Goal: Communication & Community: Answer question/provide support

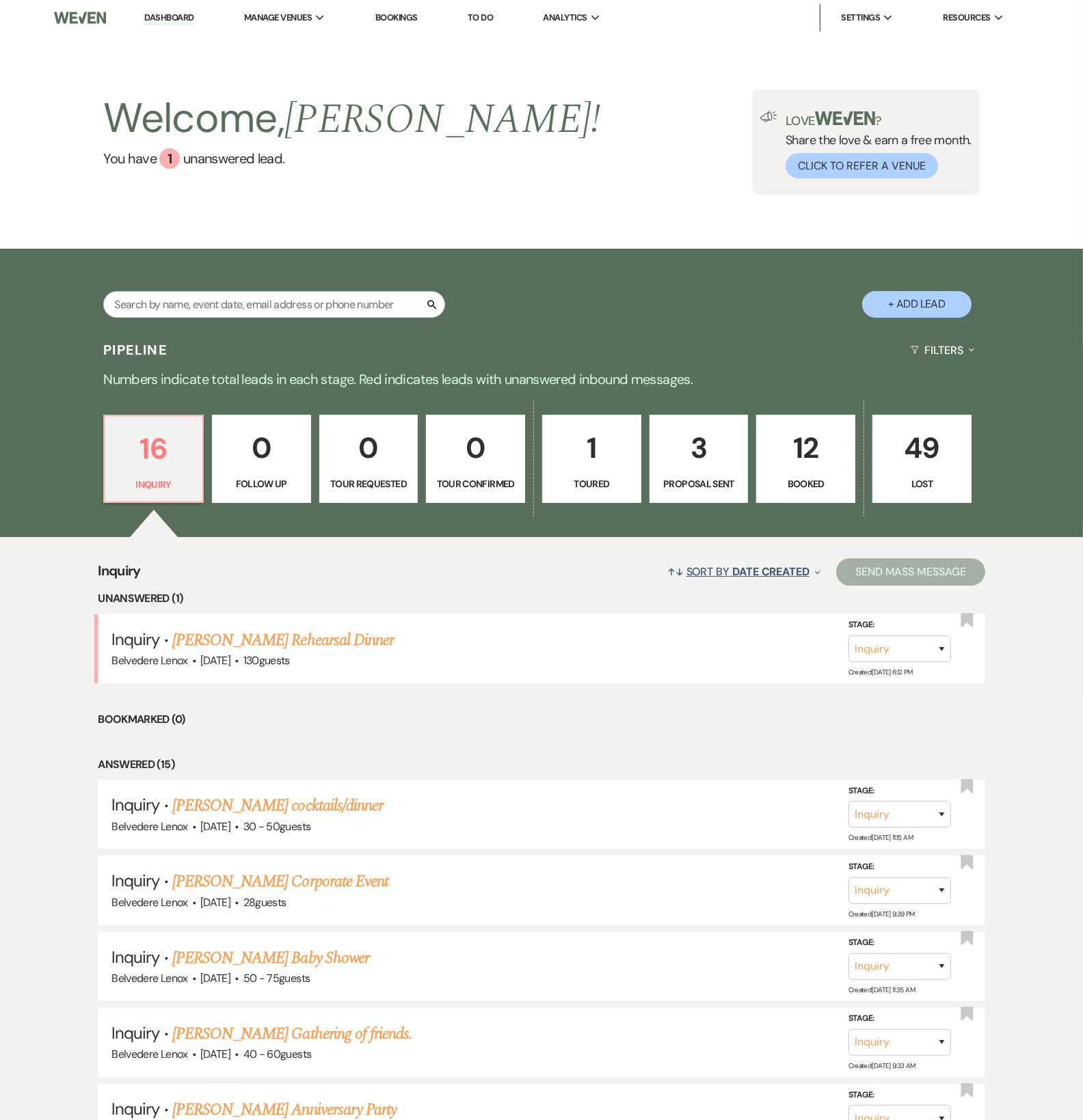
click at [754, 572] on span "Date Created" at bounding box center [770, 571] width 77 height 14
click at [747, 655] on section "Event Date Expand" at bounding box center [739, 650] width 142 height 22
click at [724, 650] on button "Event Date Expand" at bounding box center [739, 650] width 142 height 11
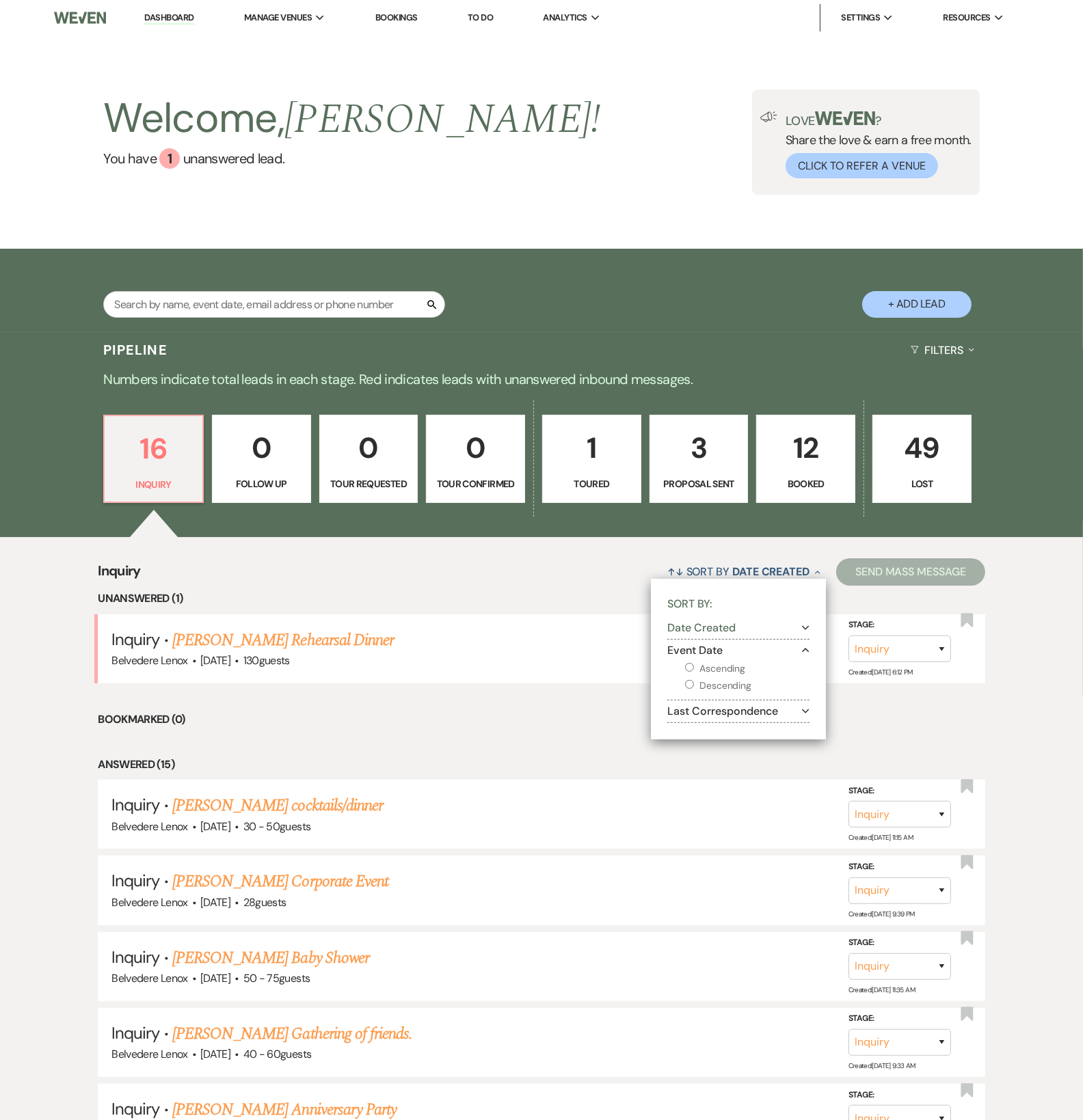
click at [720, 665] on label "Ascending" at bounding box center [747, 668] width 125 height 17
click at [694, 665] on input "Ascending" at bounding box center [689, 667] width 9 height 9
radio input "true"
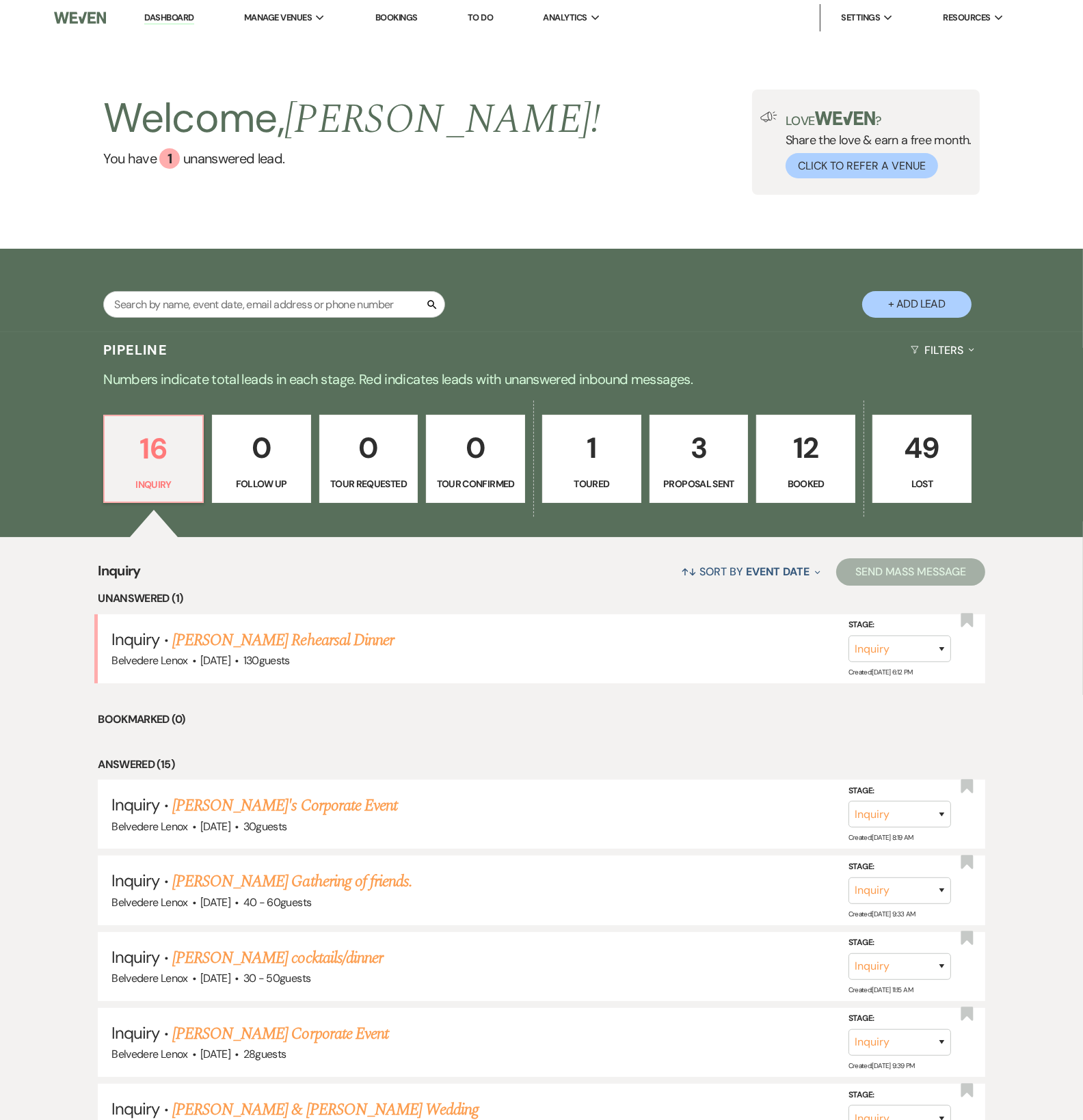
scroll to position [228, 0]
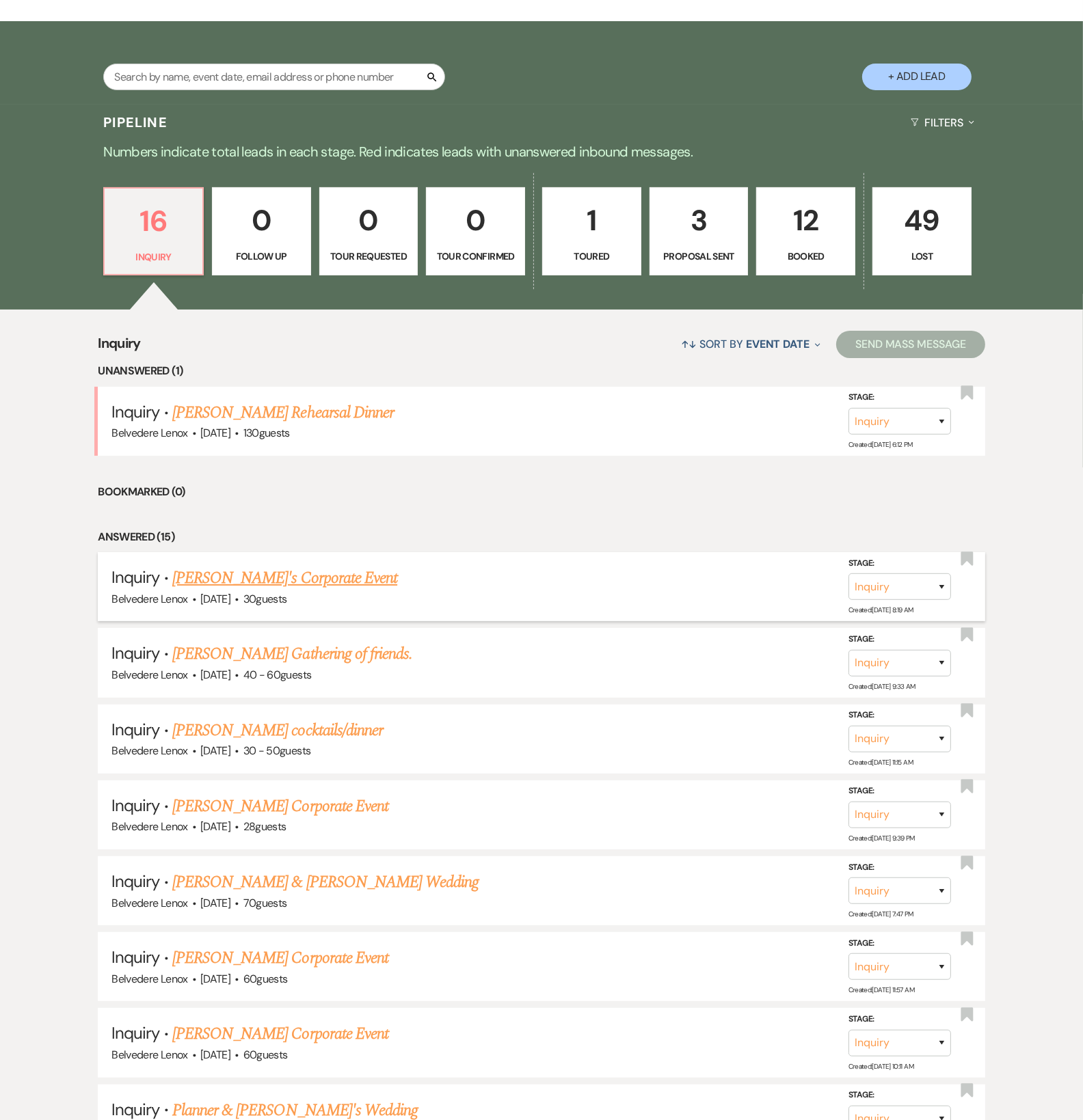
click at [255, 577] on link "[PERSON_NAME]'s Corporate Event" at bounding box center [285, 578] width 225 height 25
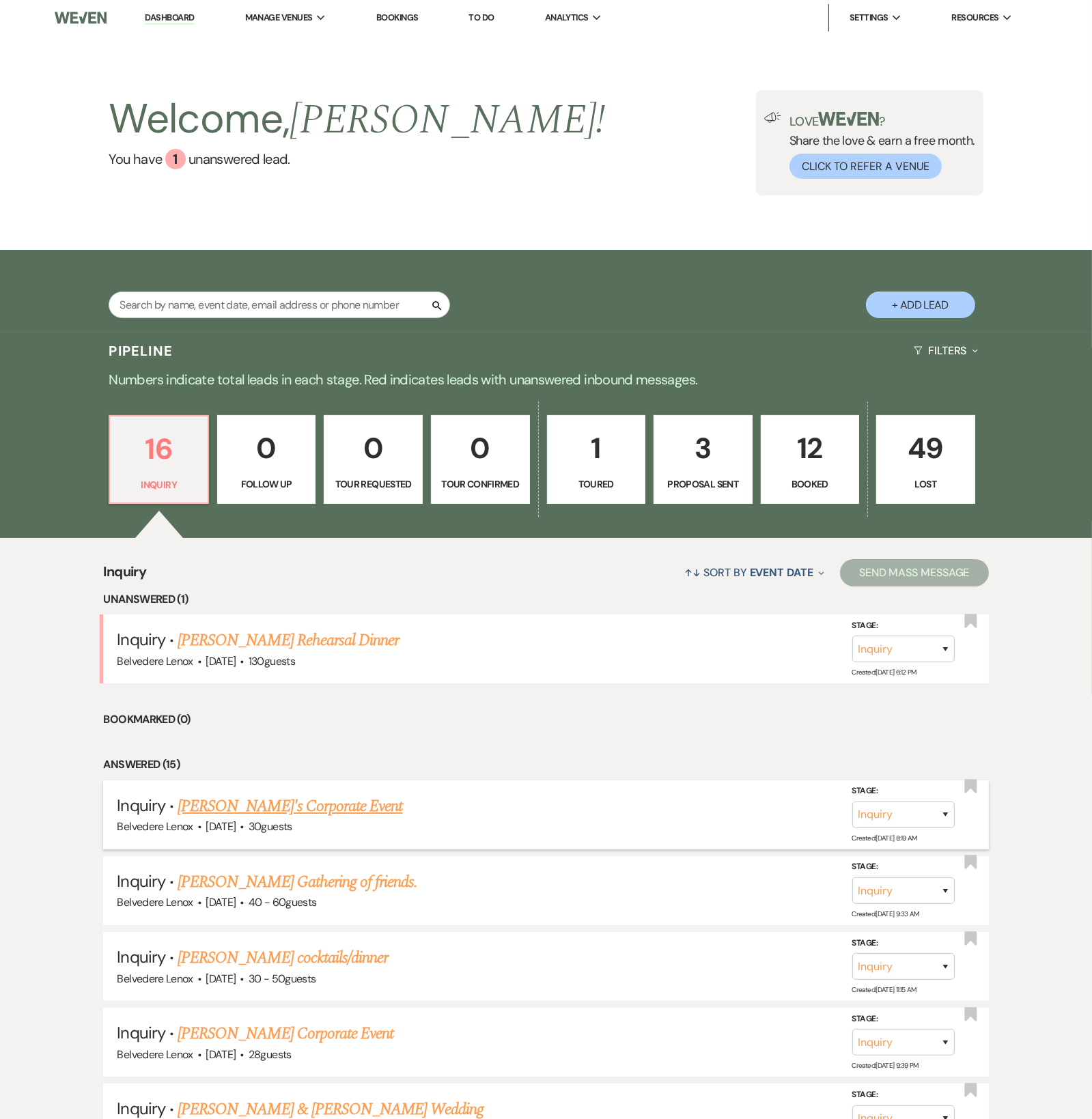
select select "5"
select select "9"
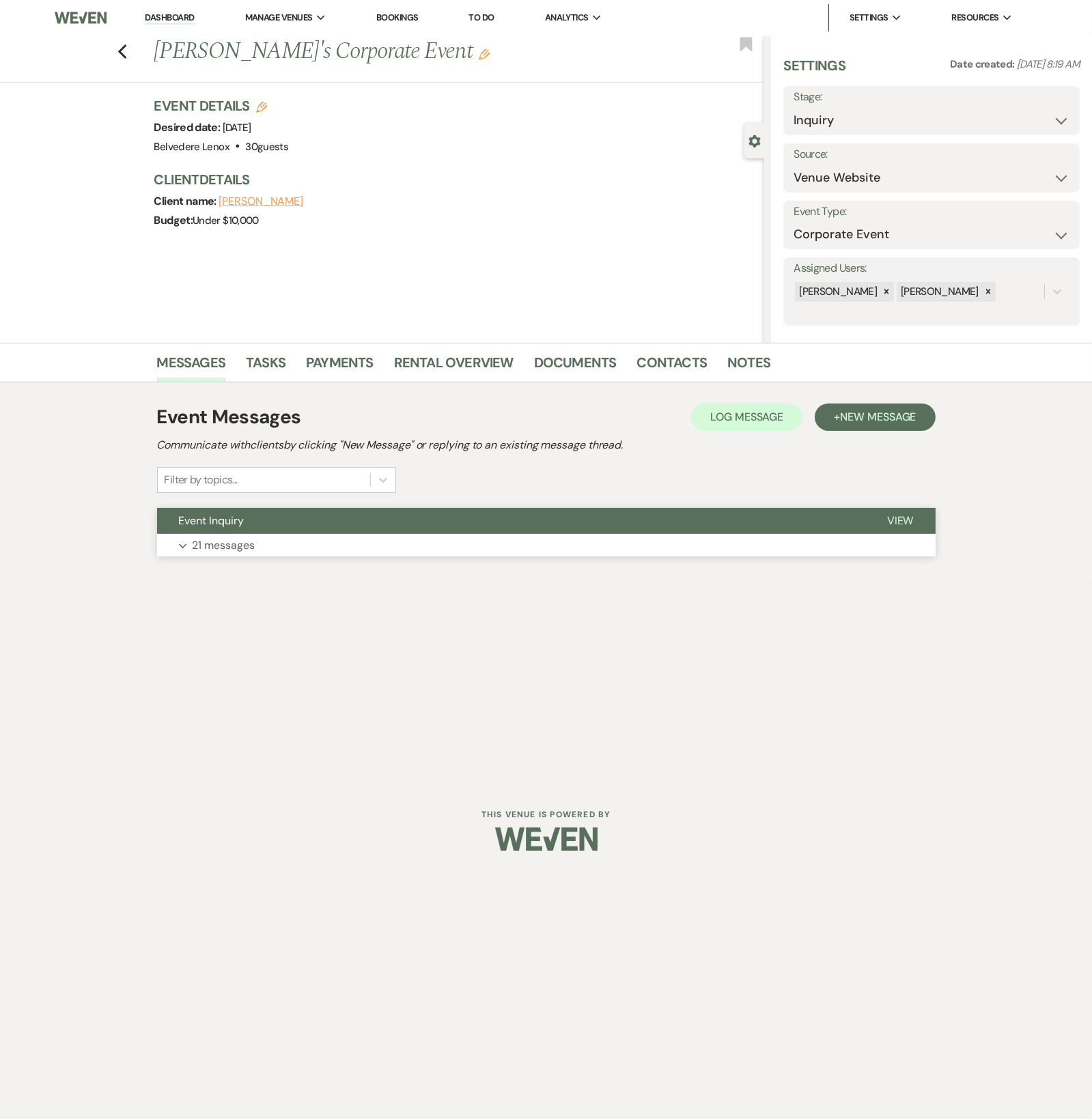
click at [244, 545] on p "21 messages" at bounding box center [224, 545] width 63 height 18
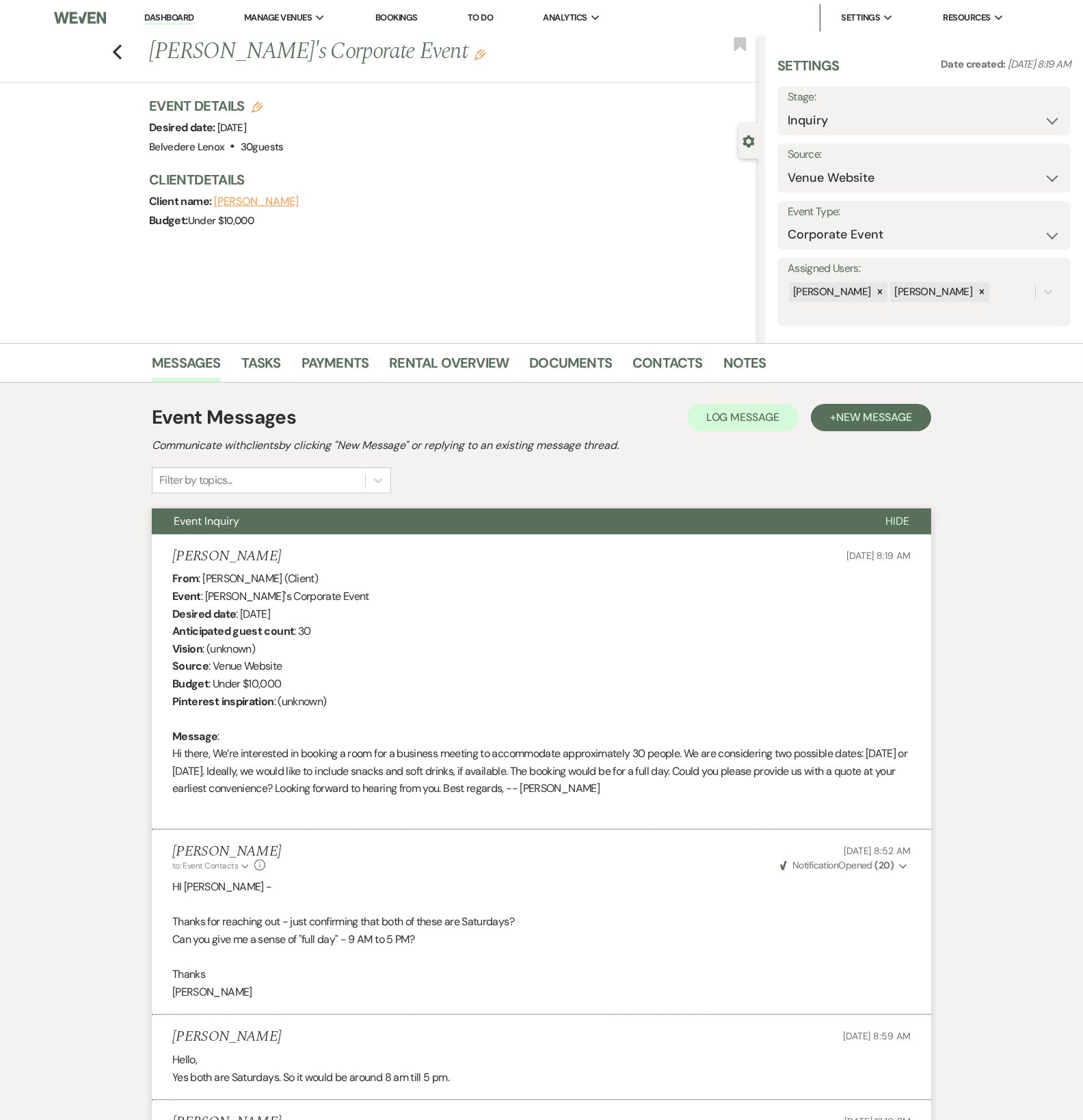
click at [114, 50] on div "Previous [PERSON_NAME]'s Corporate Event Edit Bookmark" at bounding box center [376, 59] width 765 height 47
click at [122, 53] on icon "Previous" at bounding box center [117, 52] width 10 height 17
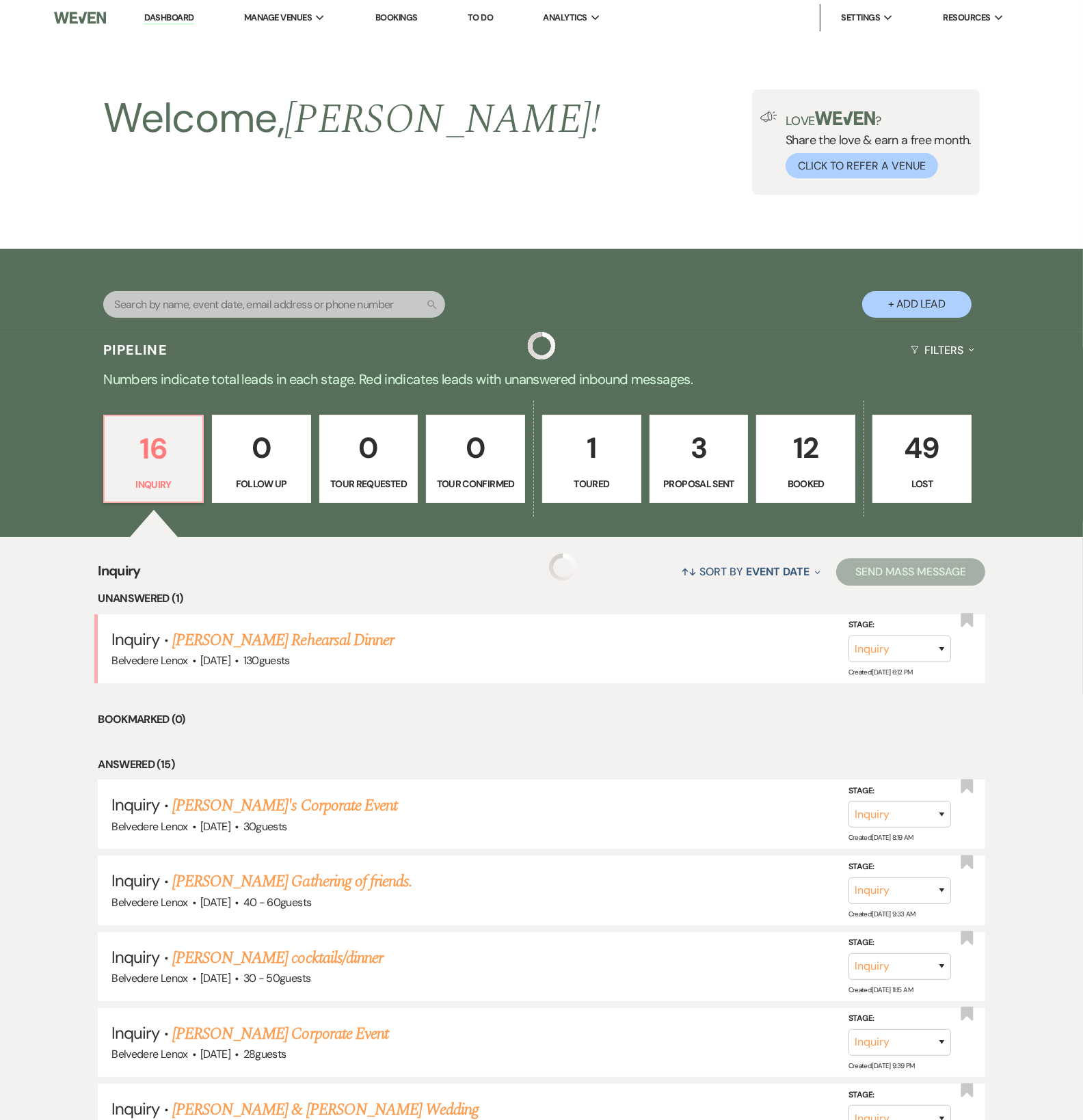
scroll to position [228, 0]
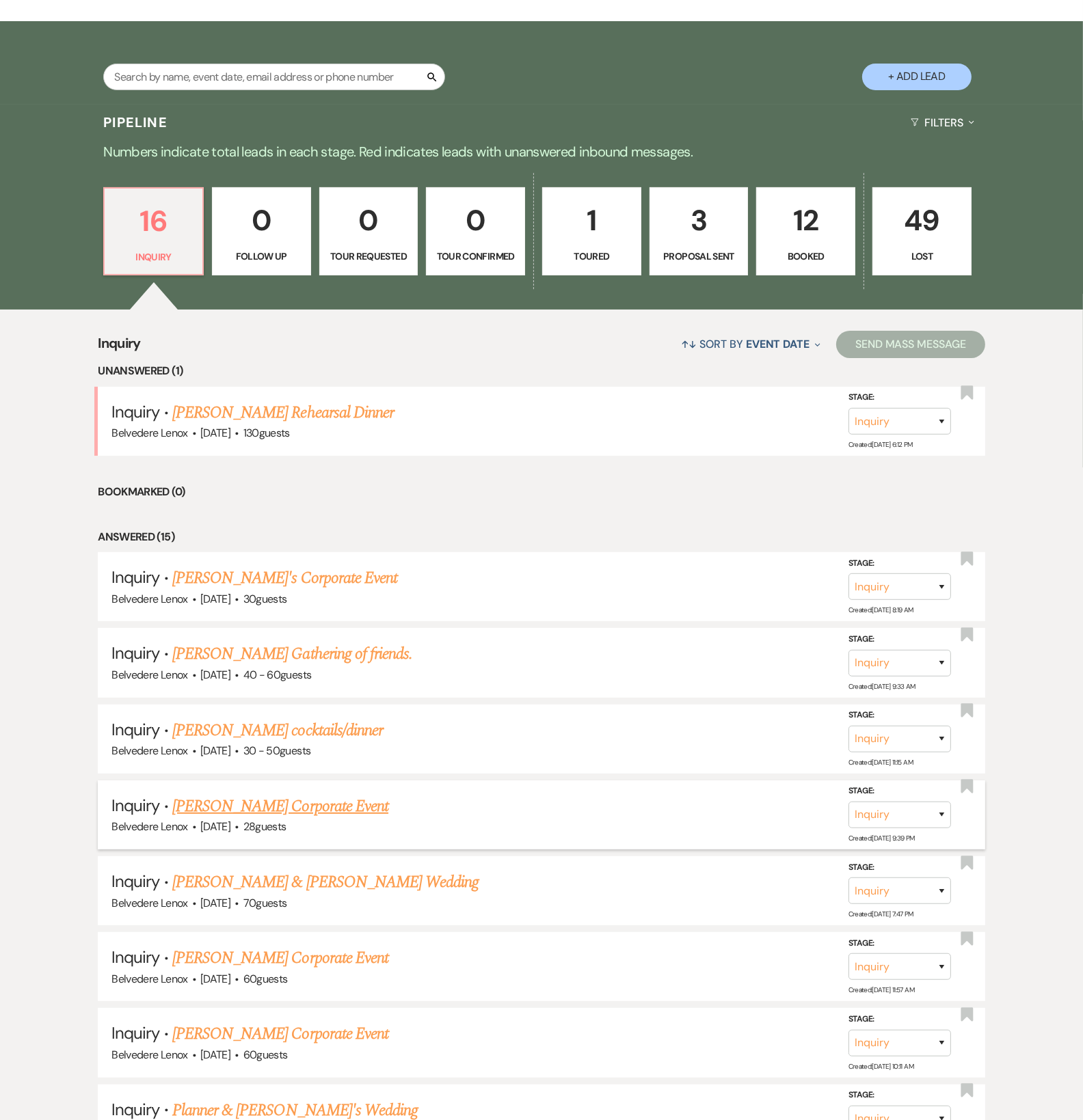
click at [346, 808] on link "[PERSON_NAME] Corporate Event" at bounding box center [280, 806] width 216 height 25
select select "5"
select select "9"
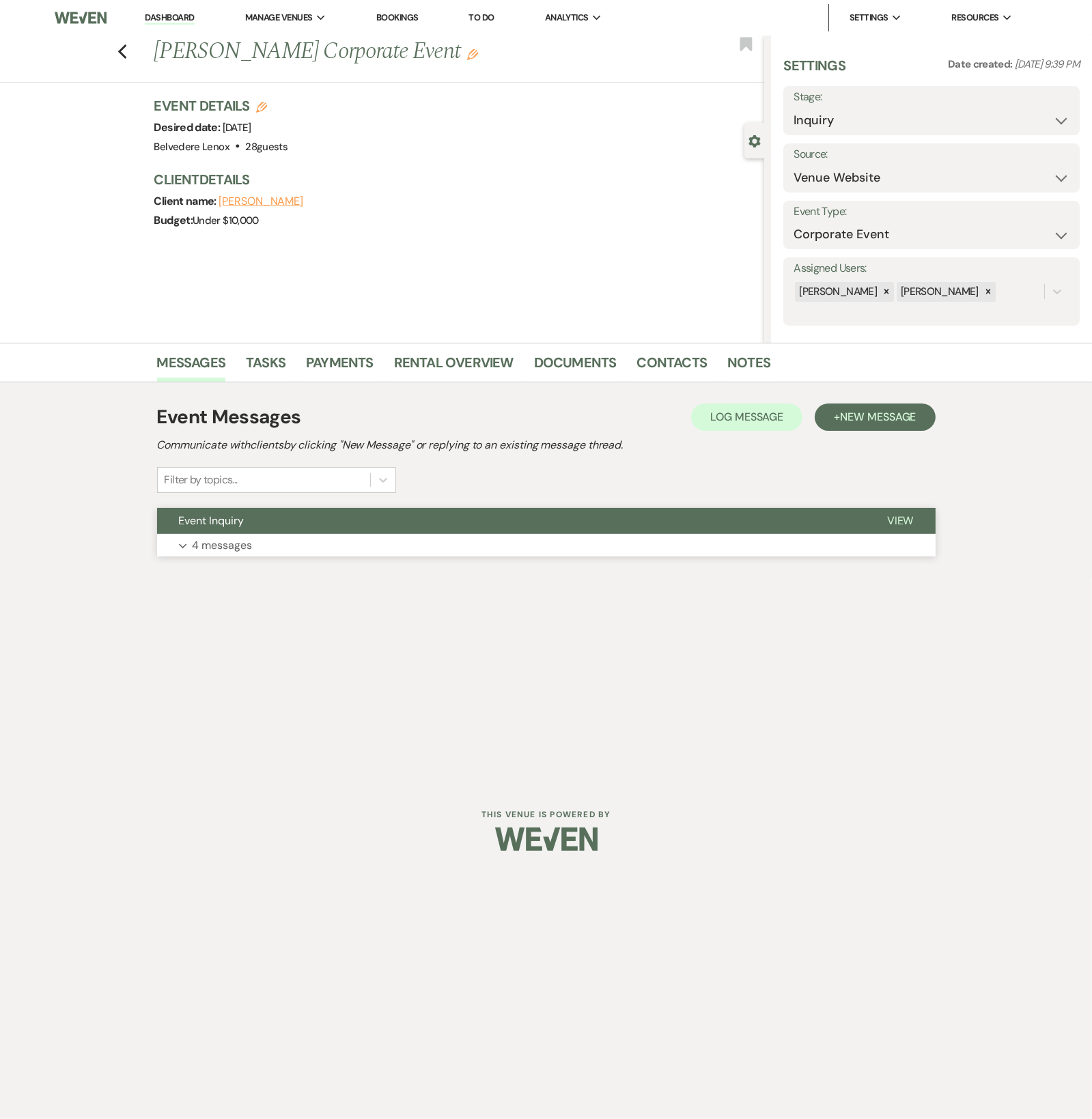
click at [231, 552] on p "4 messages" at bounding box center [222, 545] width 60 height 18
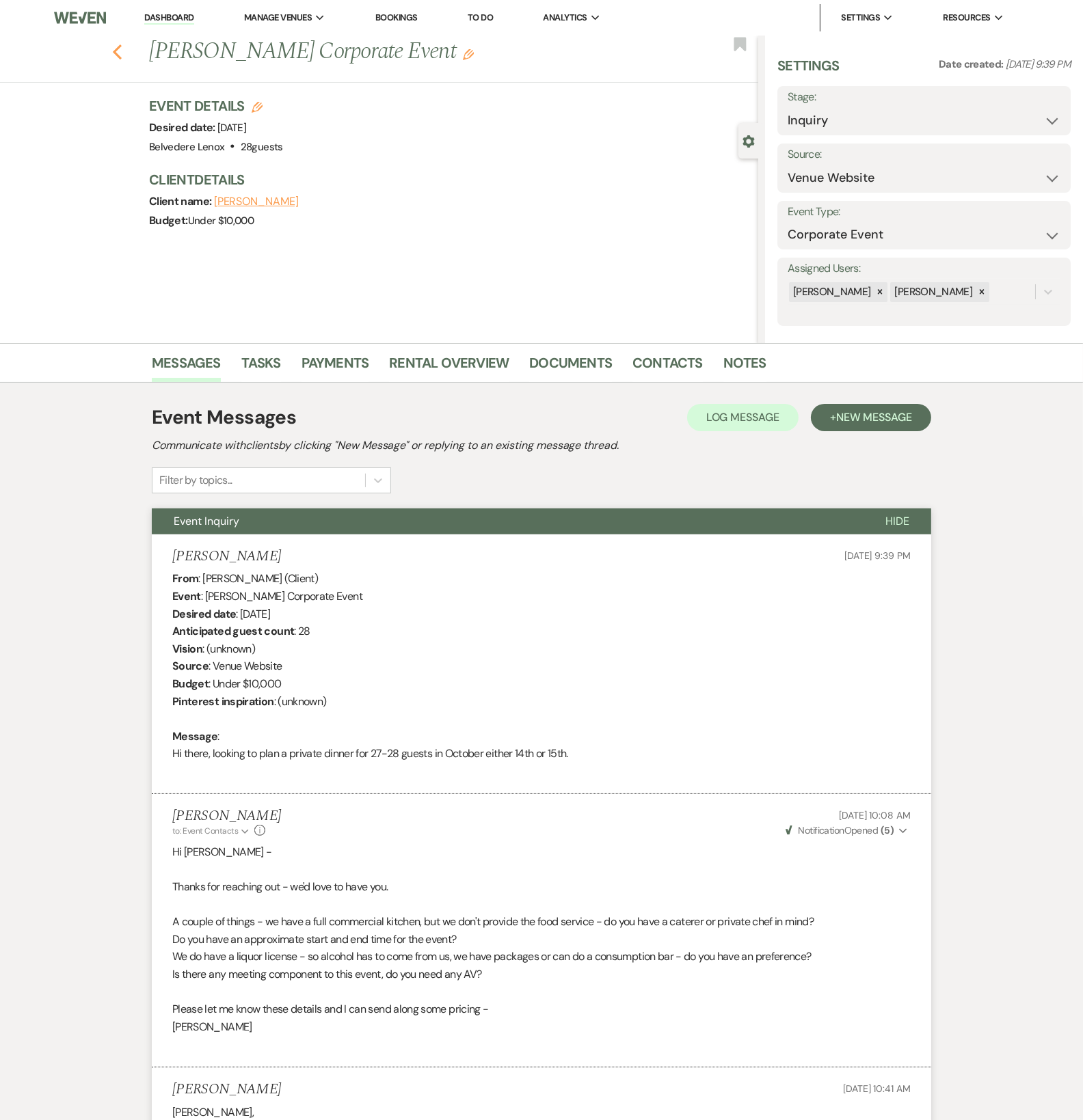
click at [116, 50] on icon "Previous" at bounding box center [117, 52] width 10 height 17
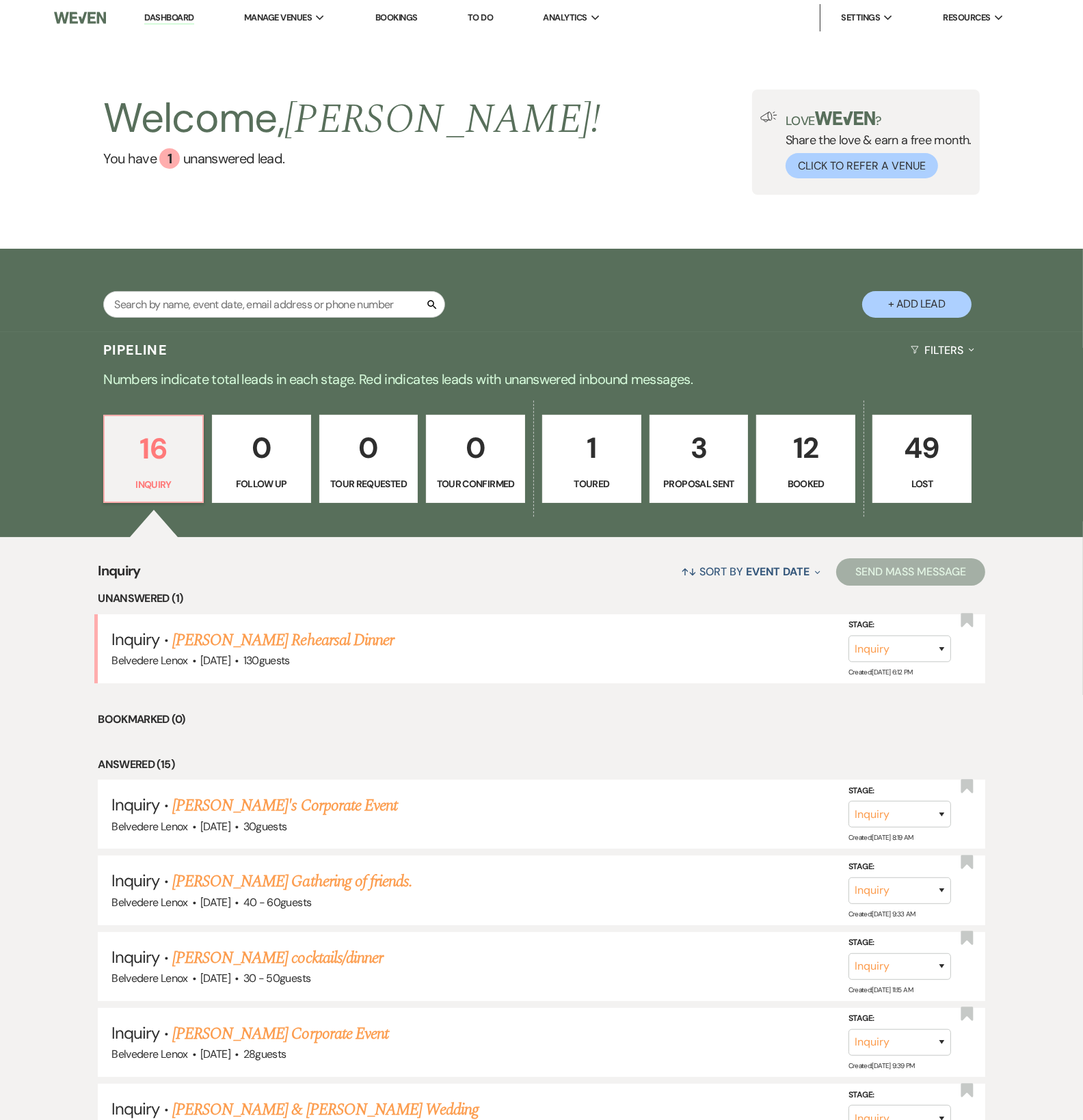
click at [624, 467] on p "1" at bounding box center [591, 448] width 81 height 45
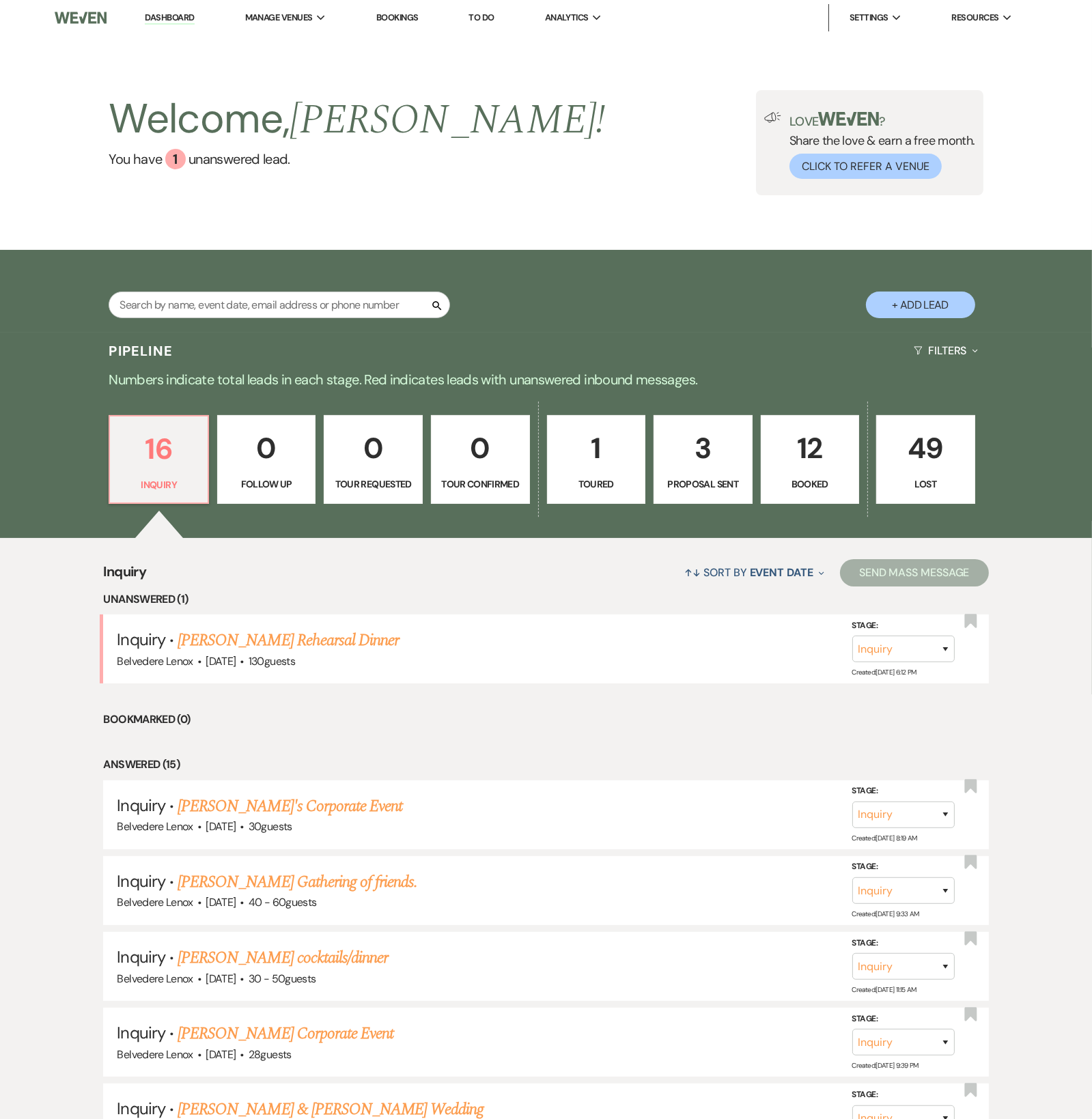
select select "5"
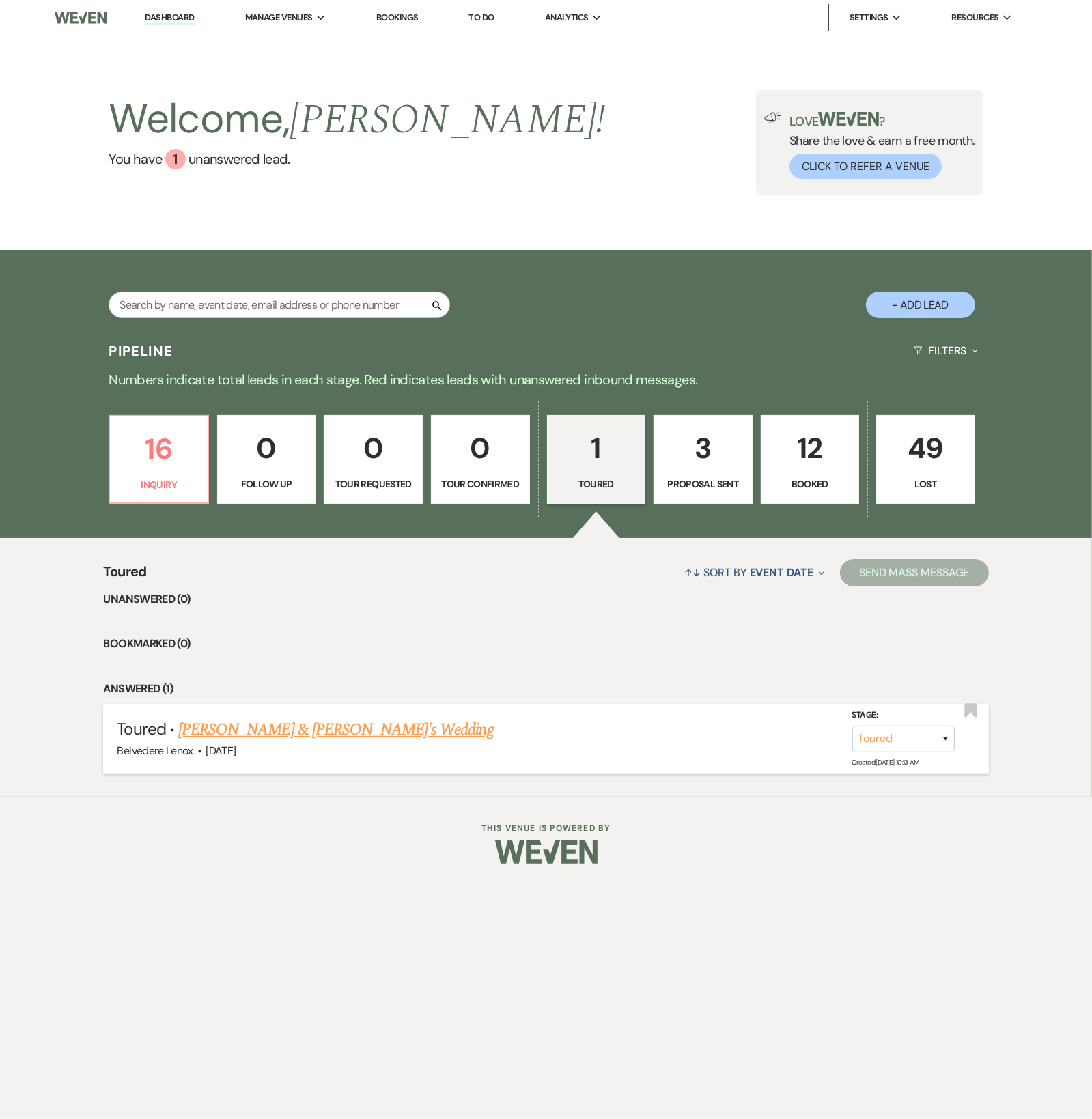
click at [271, 729] on link "[PERSON_NAME] & [PERSON_NAME]'s Wedding" at bounding box center [336, 730] width 315 height 25
select select "5"
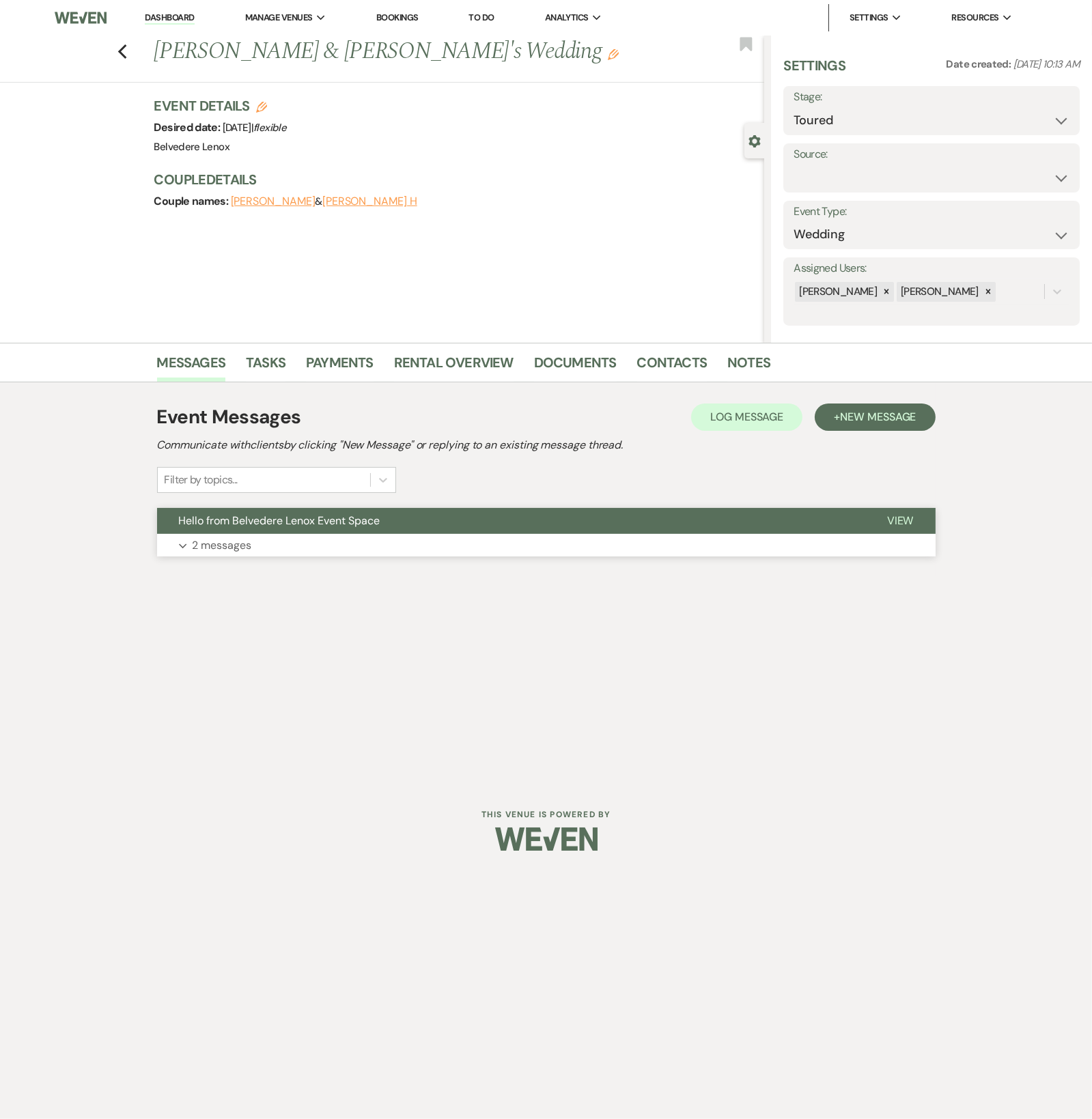
click at [243, 551] on p "2 messages" at bounding box center [222, 545] width 59 height 18
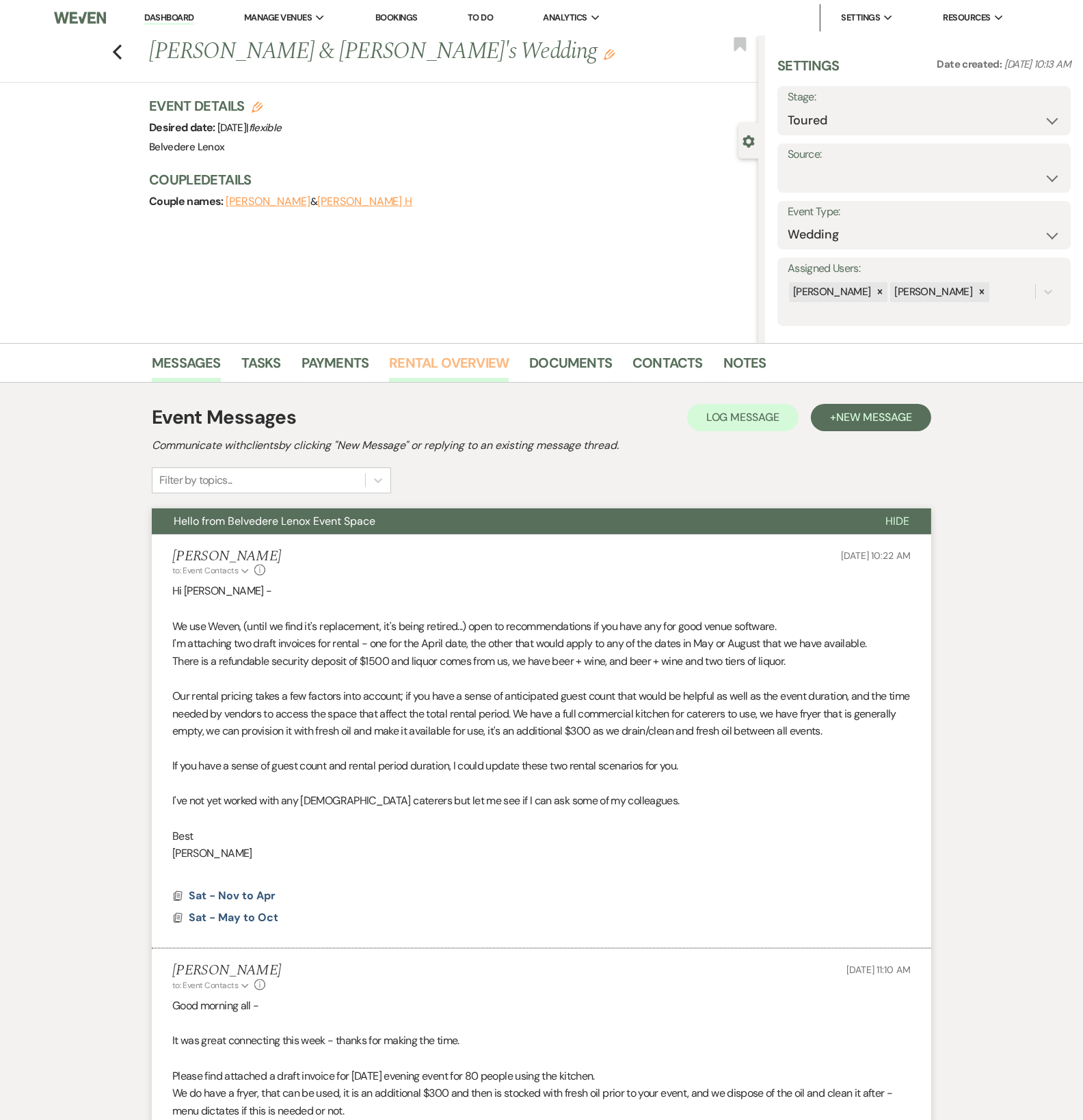
click at [430, 366] on link "Rental Overview" at bounding box center [449, 367] width 120 height 30
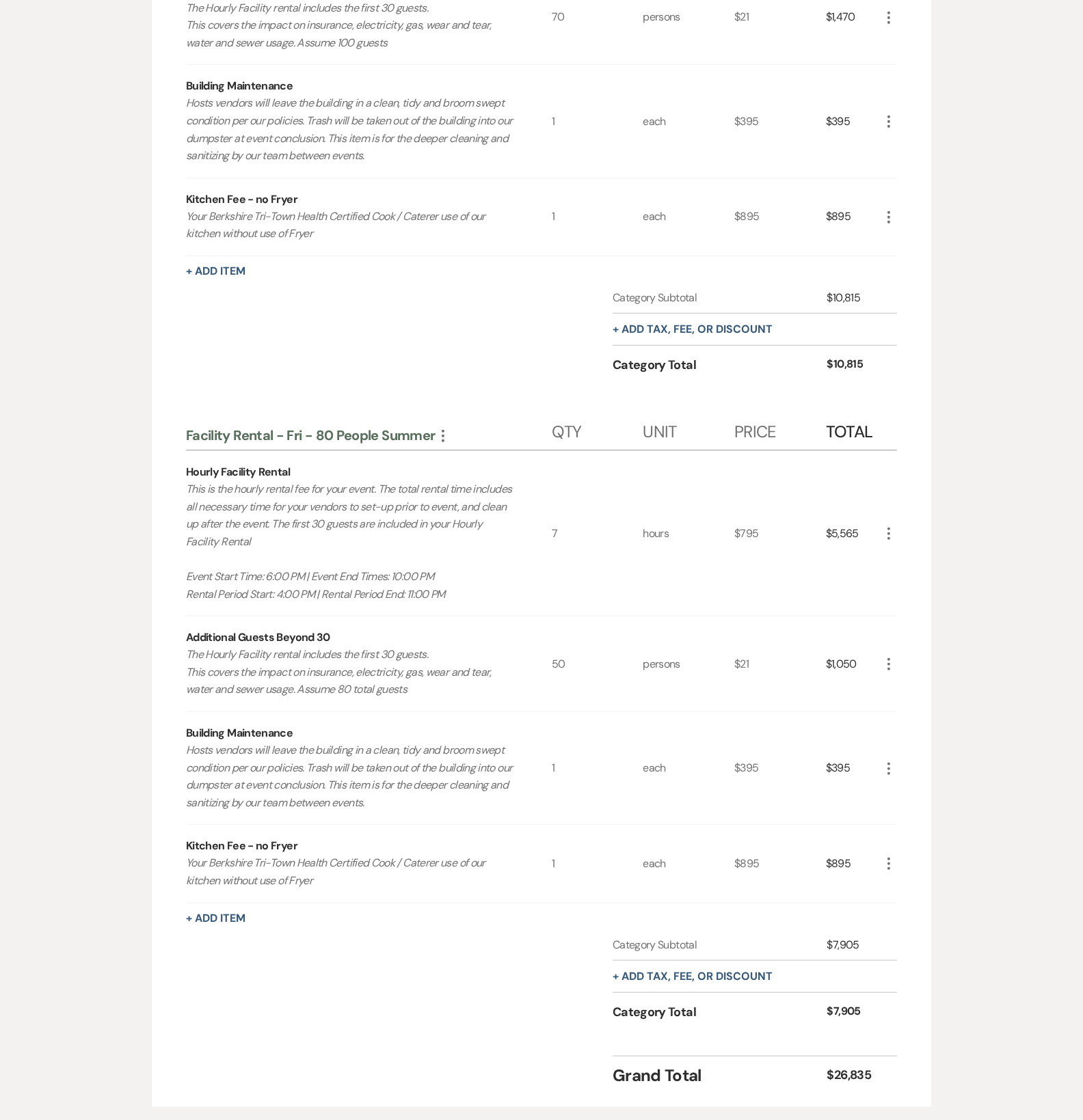
scroll to position [1451, 0]
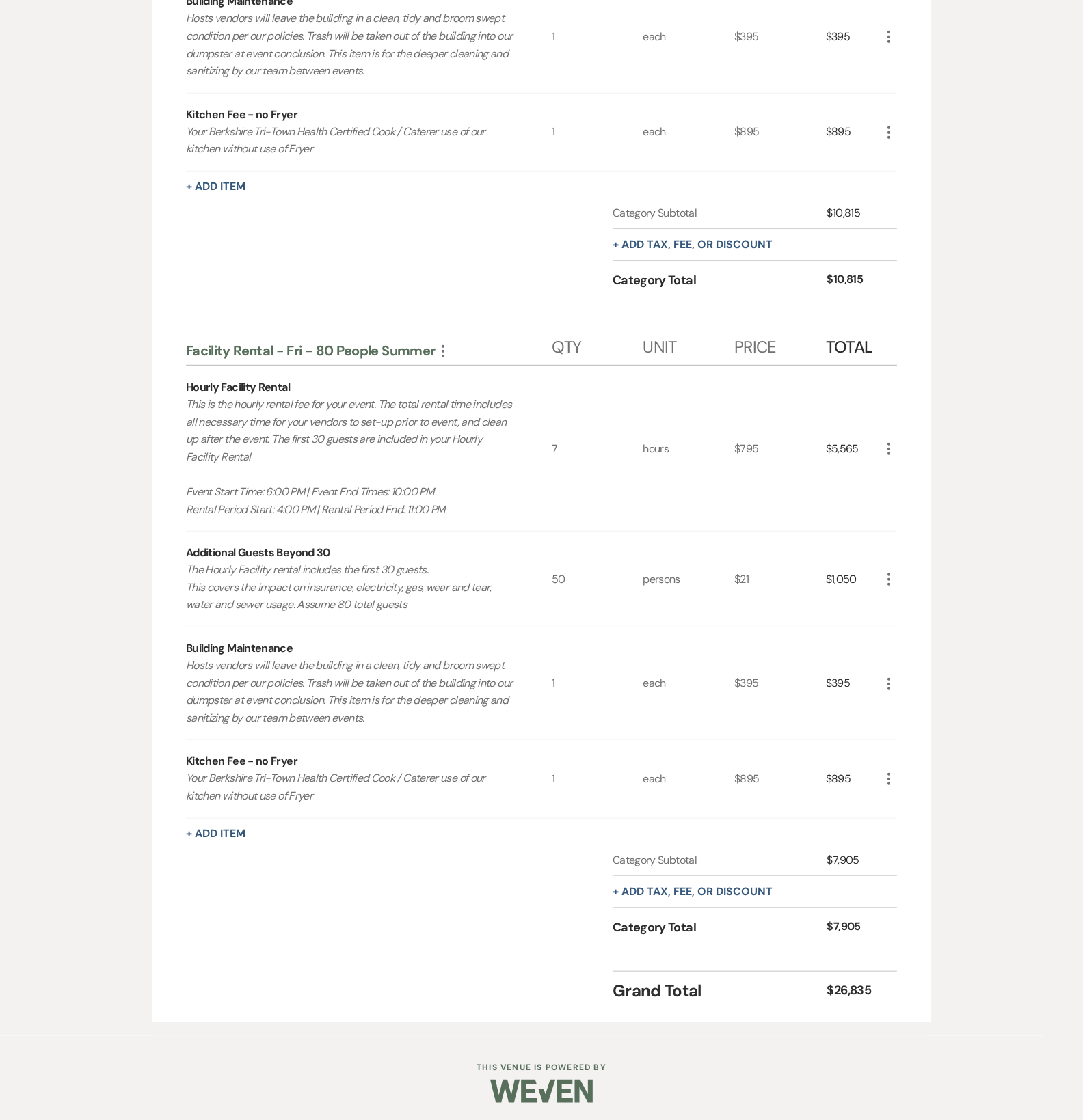
drag, startPoint x: 458, startPoint y: 505, endPoint x: 219, endPoint y: 499, distance: 239.1
click at [237, 498] on p "This is the hourly rental fee for your event. The total rental time includes al…" at bounding box center [350, 457] width 329 height 122
drag, startPoint x: 207, startPoint y: 501, endPoint x: 180, endPoint y: 492, distance: 28.5
click at [165, 492] on div "Facility Rental - Sat - Nov to Apr More Qty Unit Price Total Hourly Facility Re…" at bounding box center [541, 17] width 779 height 2011
click at [203, 497] on p "This is the hourly rental fee for your event. The total rental time includes al…" at bounding box center [350, 457] width 329 height 122
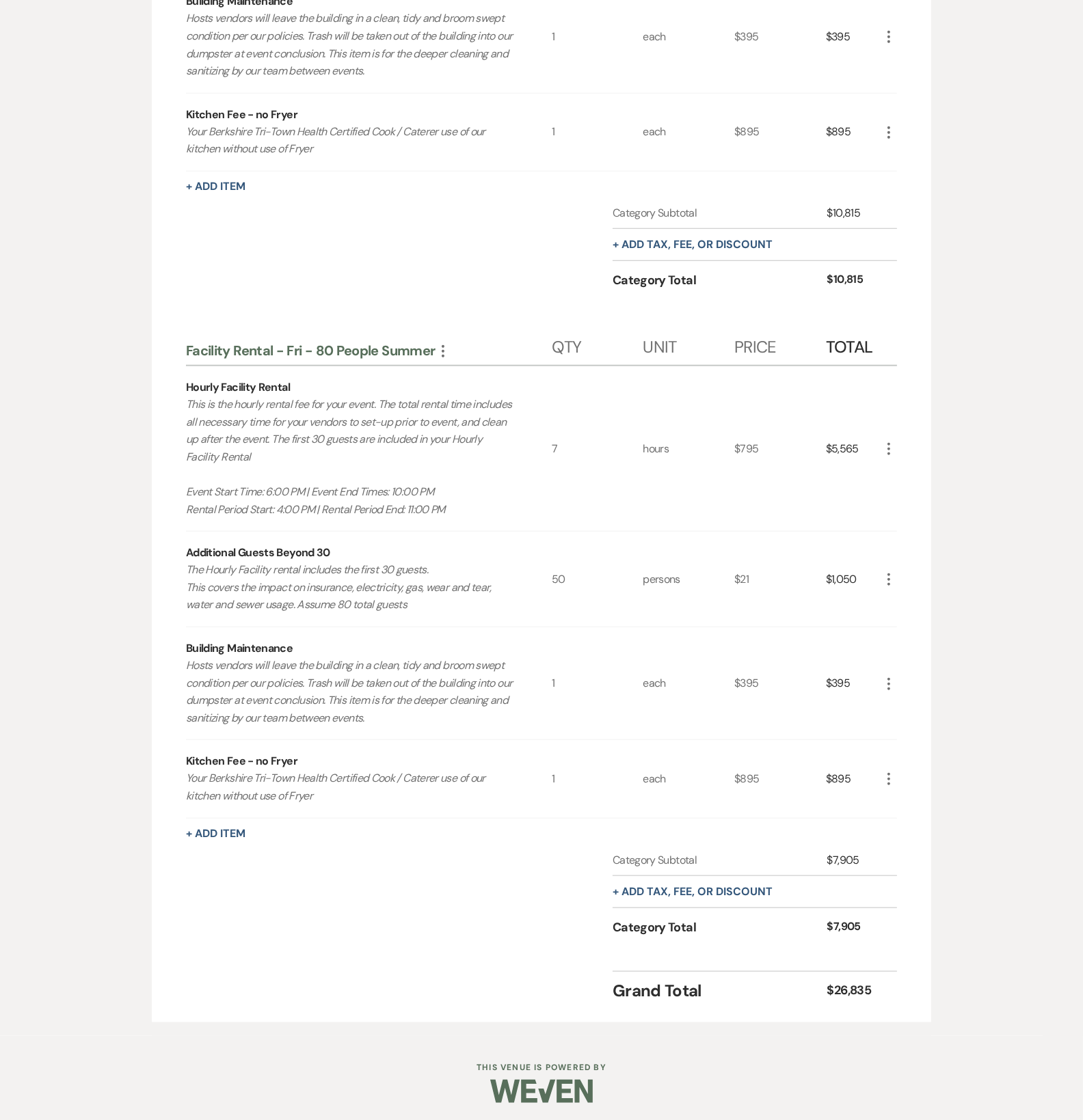
click at [453, 502] on p "This is the hourly rental fee for your event. The total rental time includes al…" at bounding box center [350, 457] width 329 height 122
drag, startPoint x: 454, startPoint y: 509, endPoint x: 178, endPoint y: 495, distance: 276.4
click at [178, 495] on div "Facility Rental - Sat - Nov to Apr More Qty Unit Price Total Hourly Facility Re…" at bounding box center [541, 17] width 779 height 2011
copy p "Event Start Time: 6:00 PM | Event End Times: 10:00 PM Rental Period Start: 4:00…"
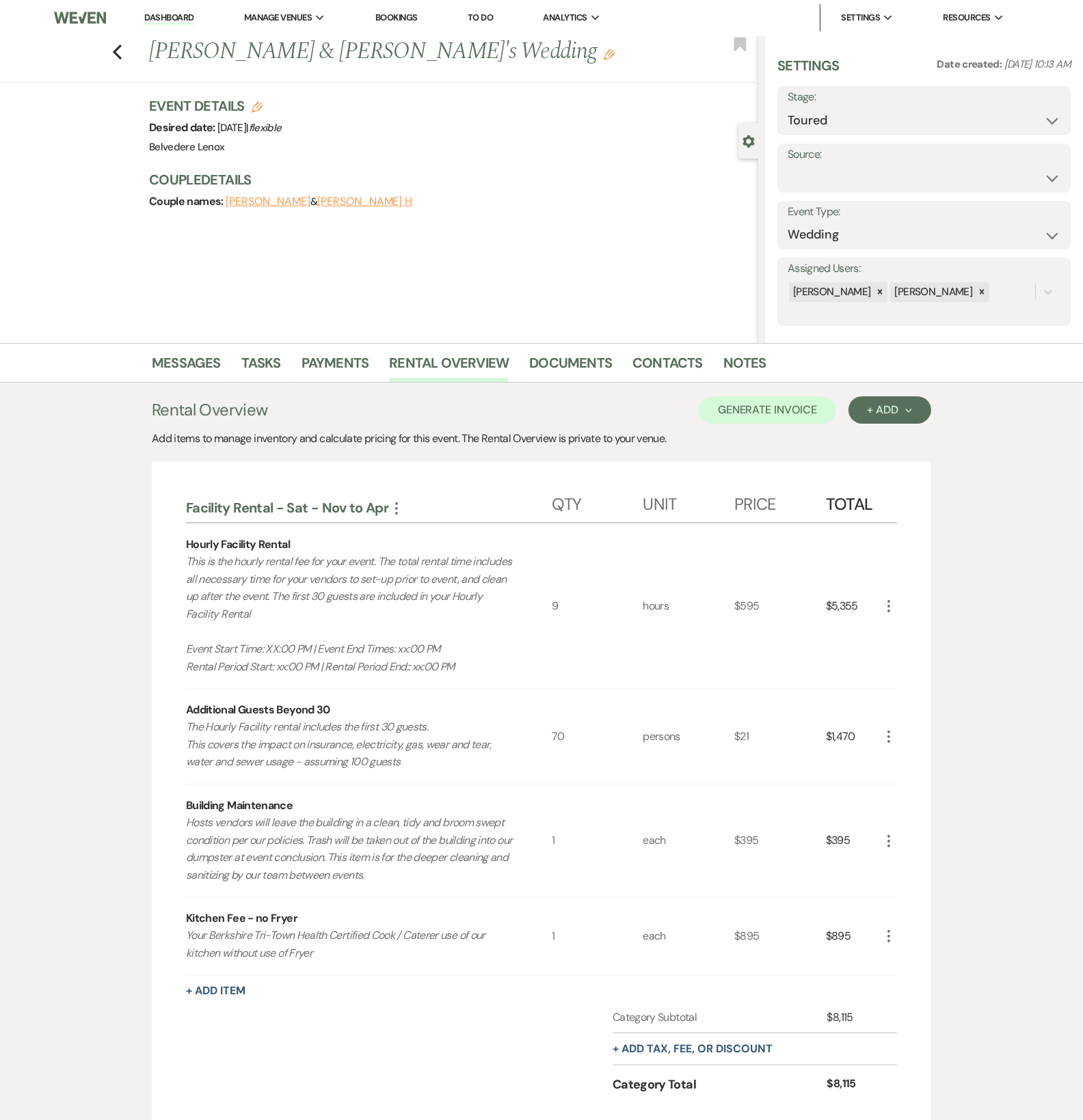
scroll to position [0, 0]
click at [115, 62] on div "Previous [PERSON_NAME] & [PERSON_NAME] H's Wedding Edit Bookmark" at bounding box center [376, 59] width 765 height 47
click at [121, 54] on use "button" at bounding box center [117, 52] width 9 height 15
select select "5"
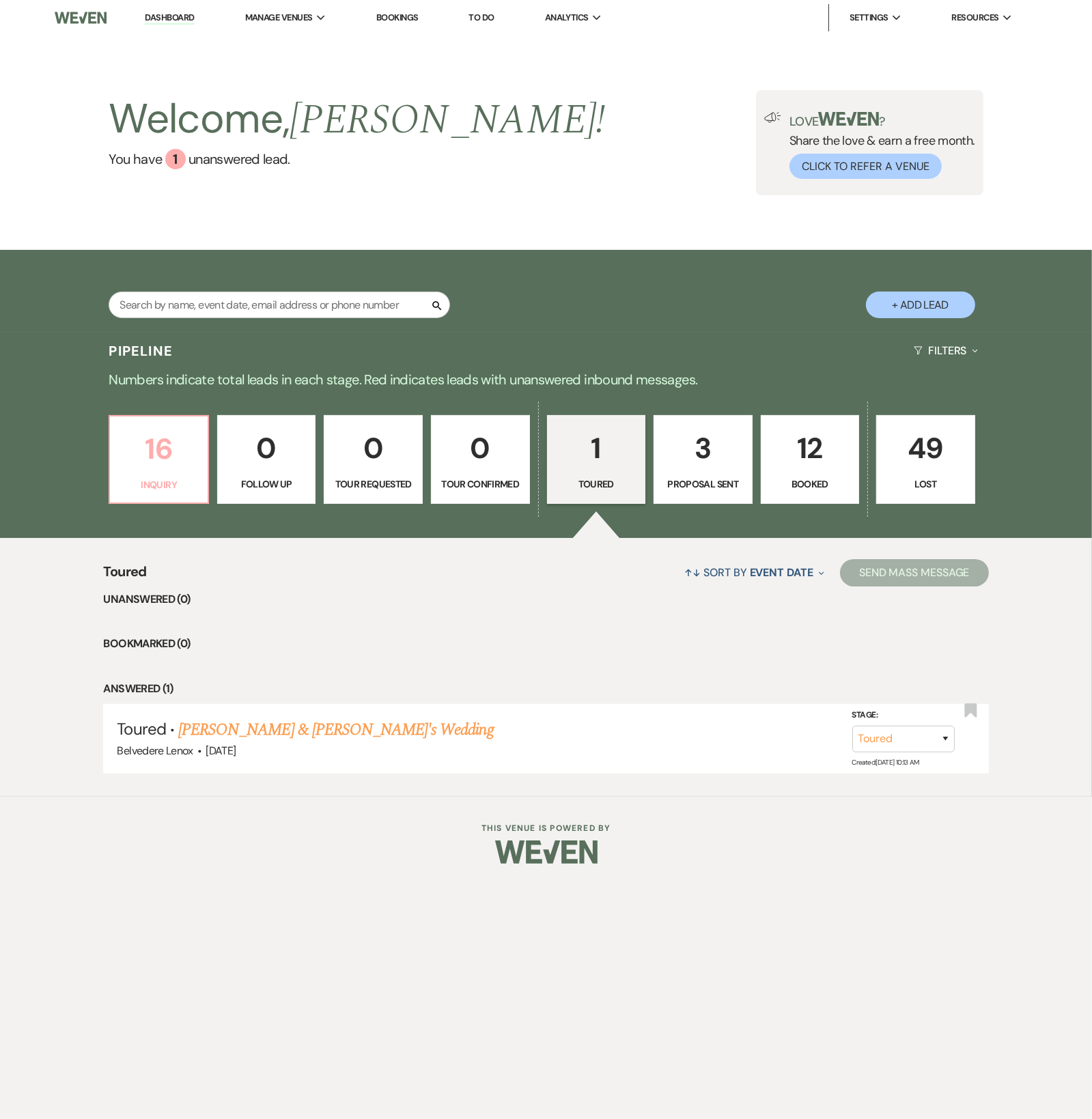
click at [163, 465] on p "16" at bounding box center [158, 448] width 81 height 45
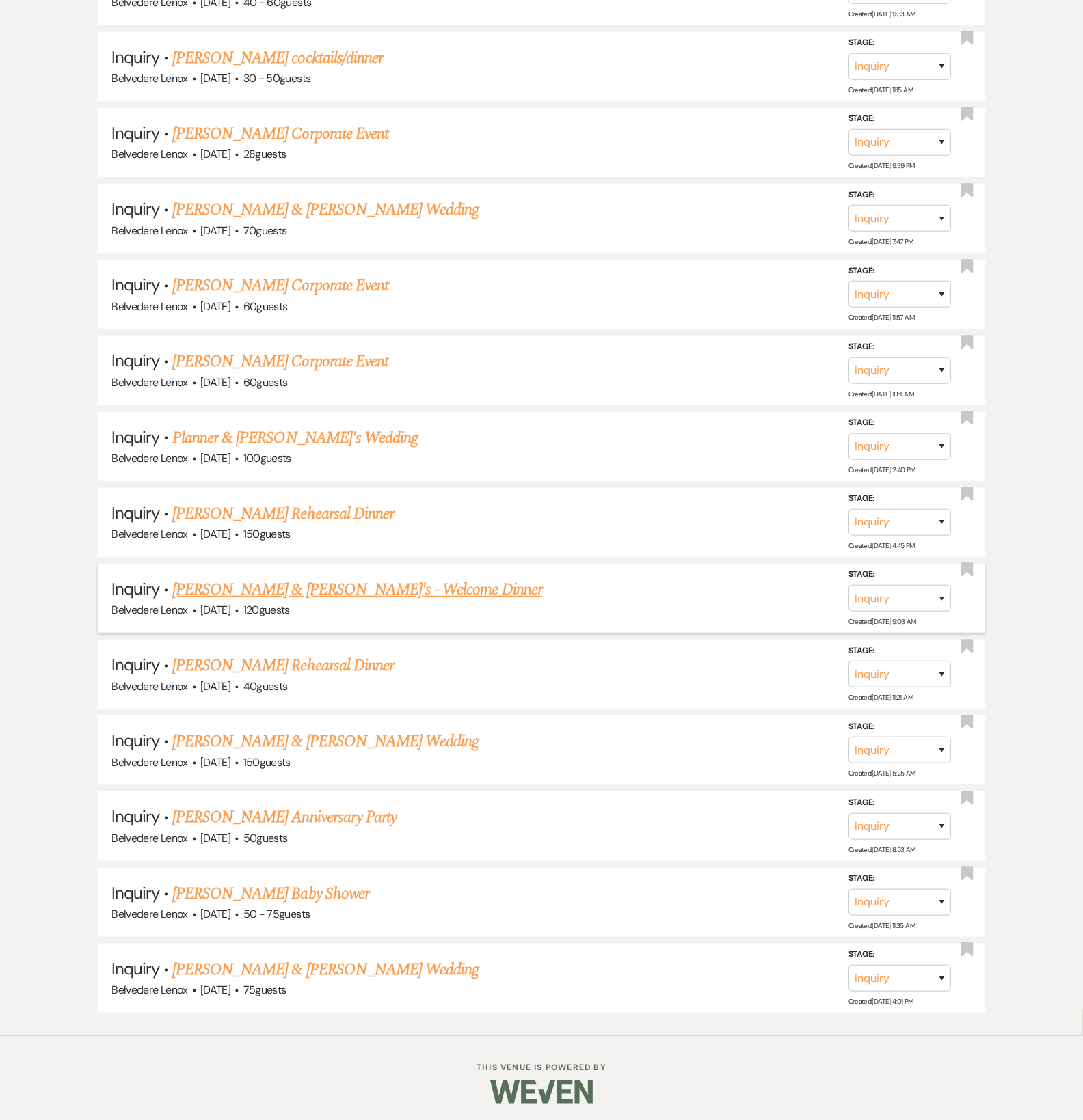
scroll to position [672, 0]
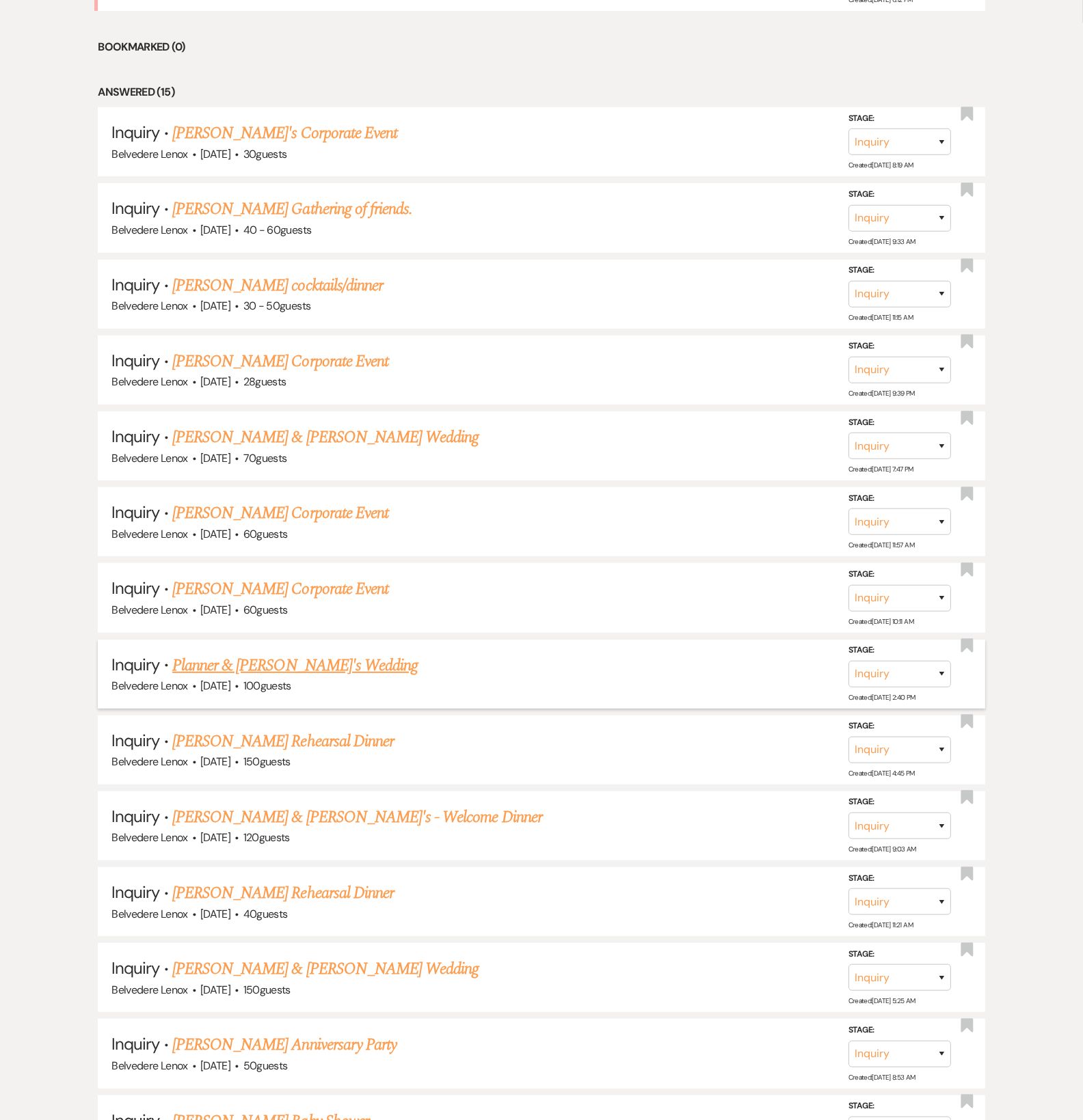
click at [292, 666] on link "Planner & [PERSON_NAME]'s Wedding" at bounding box center [295, 666] width 245 height 25
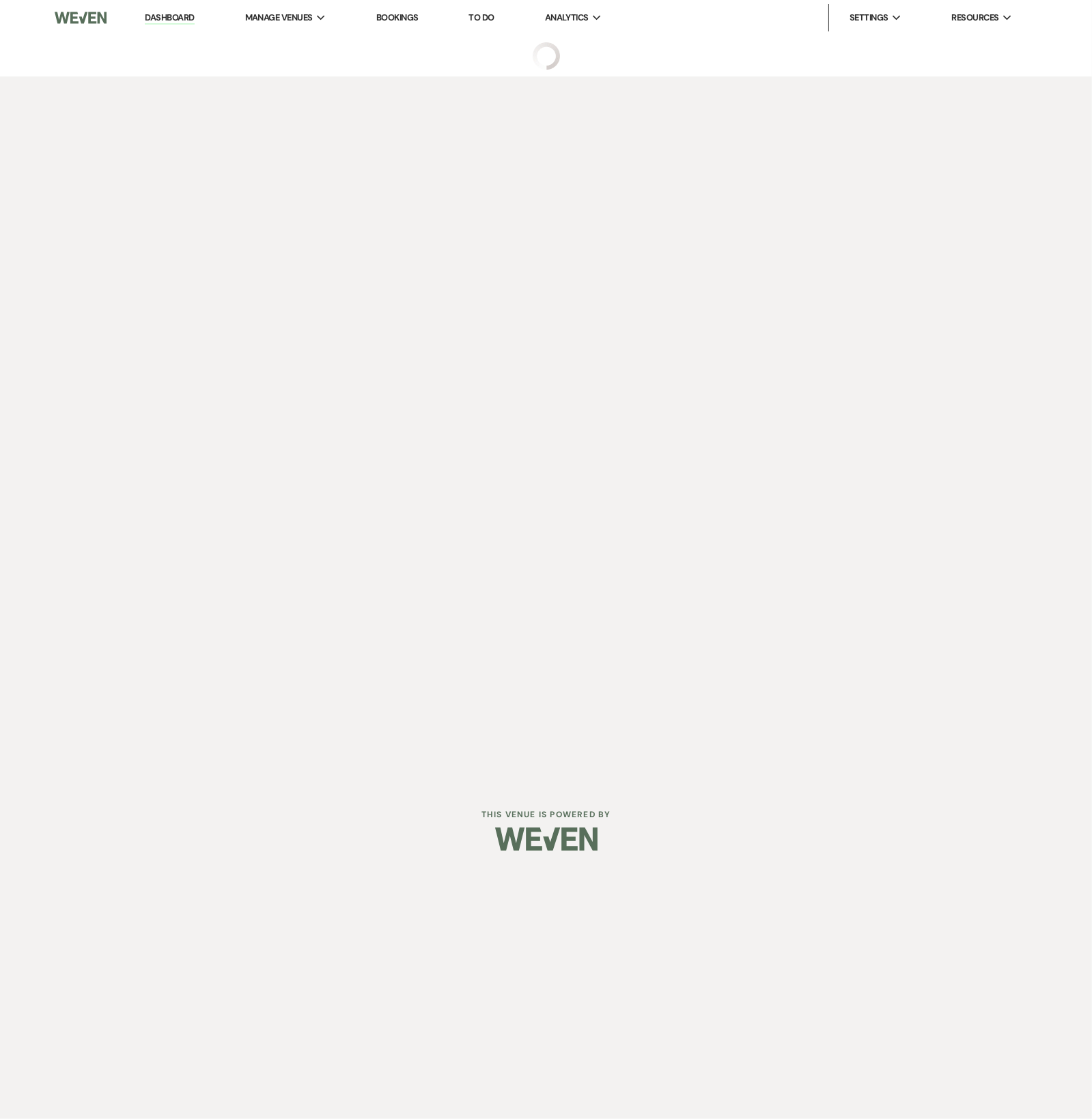
select select "5"
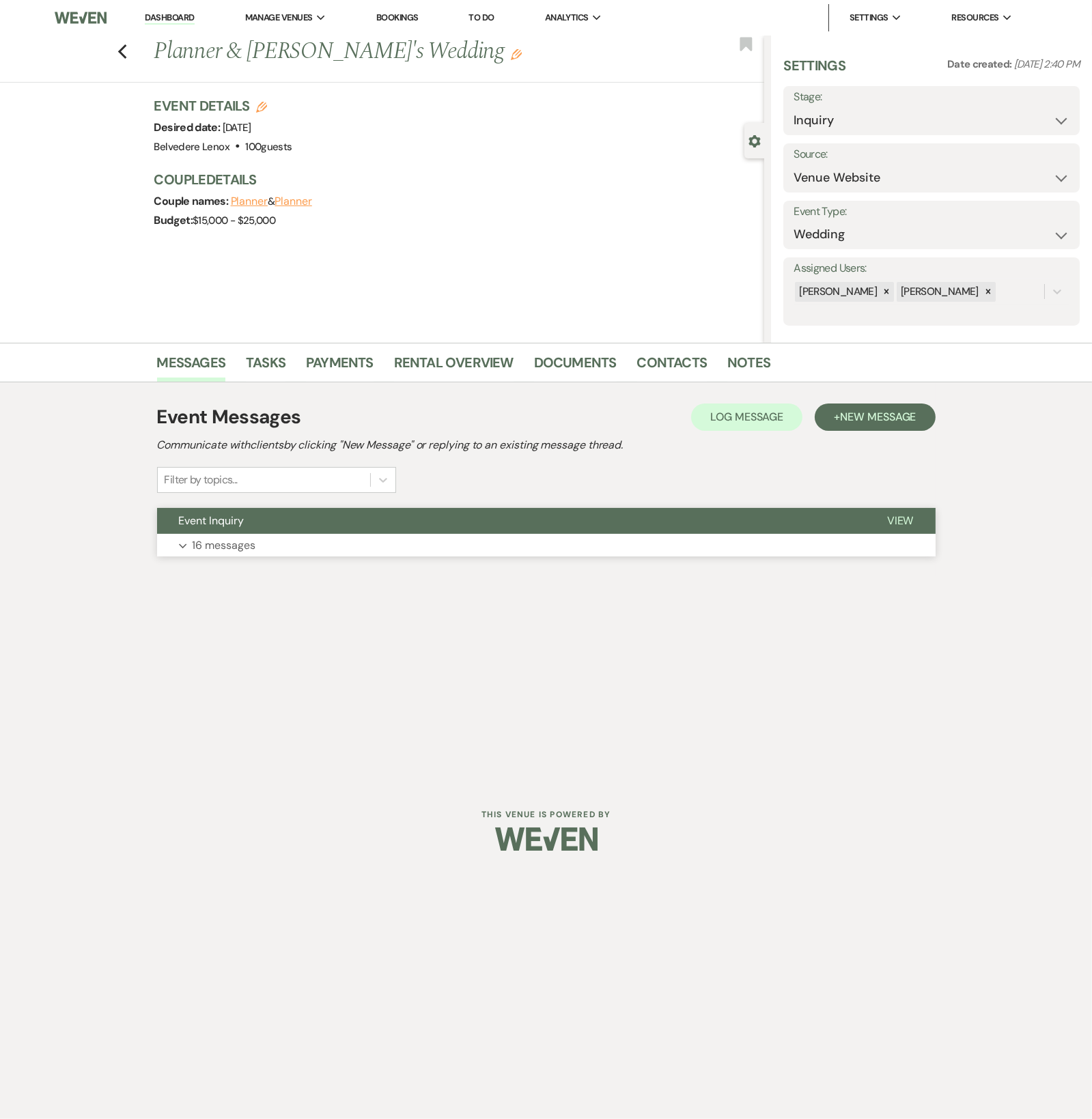
click at [215, 547] on p "16 messages" at bounding box center [224, 545] width 64 height 18
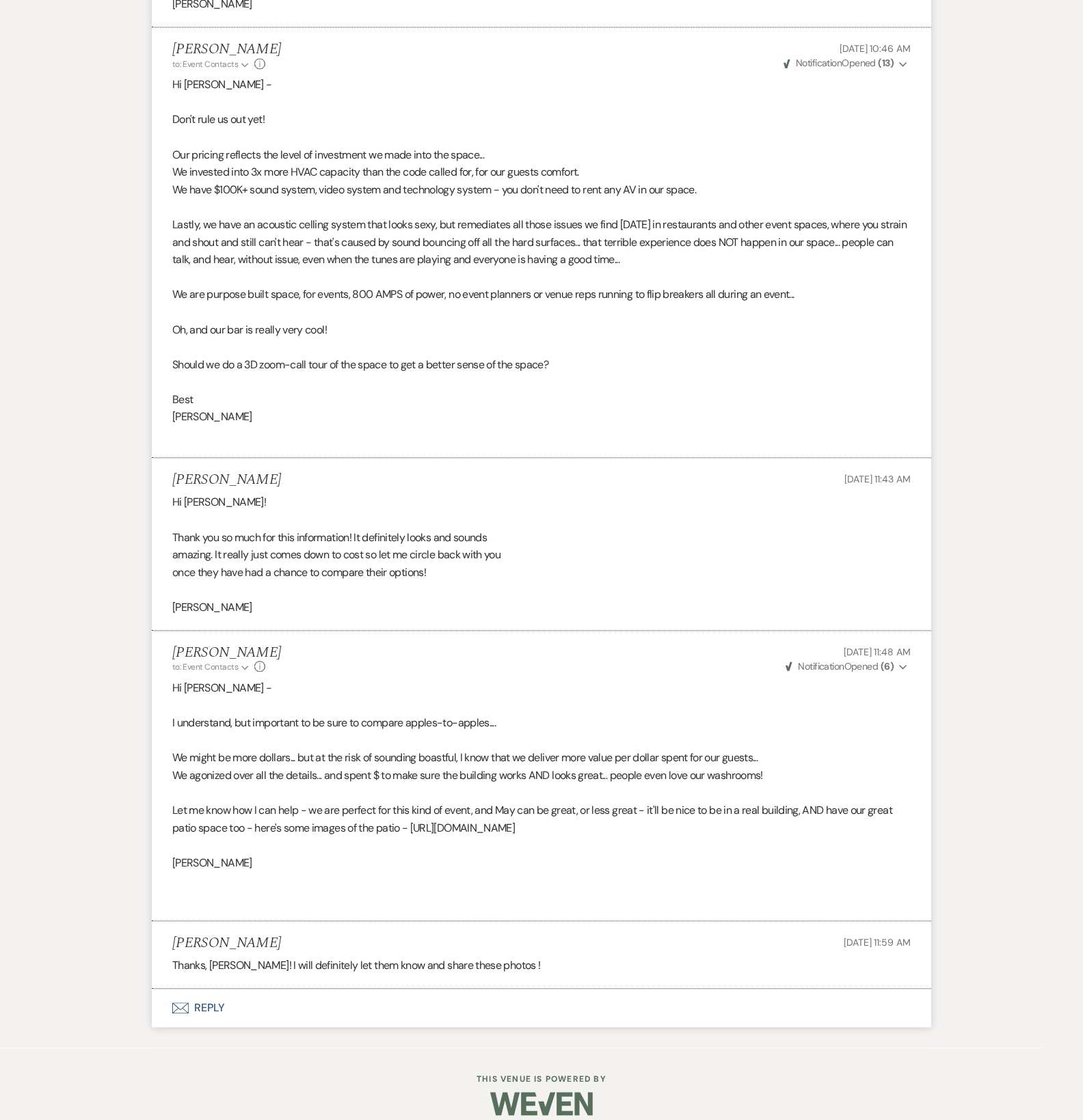
scroll to position [3561, 0]
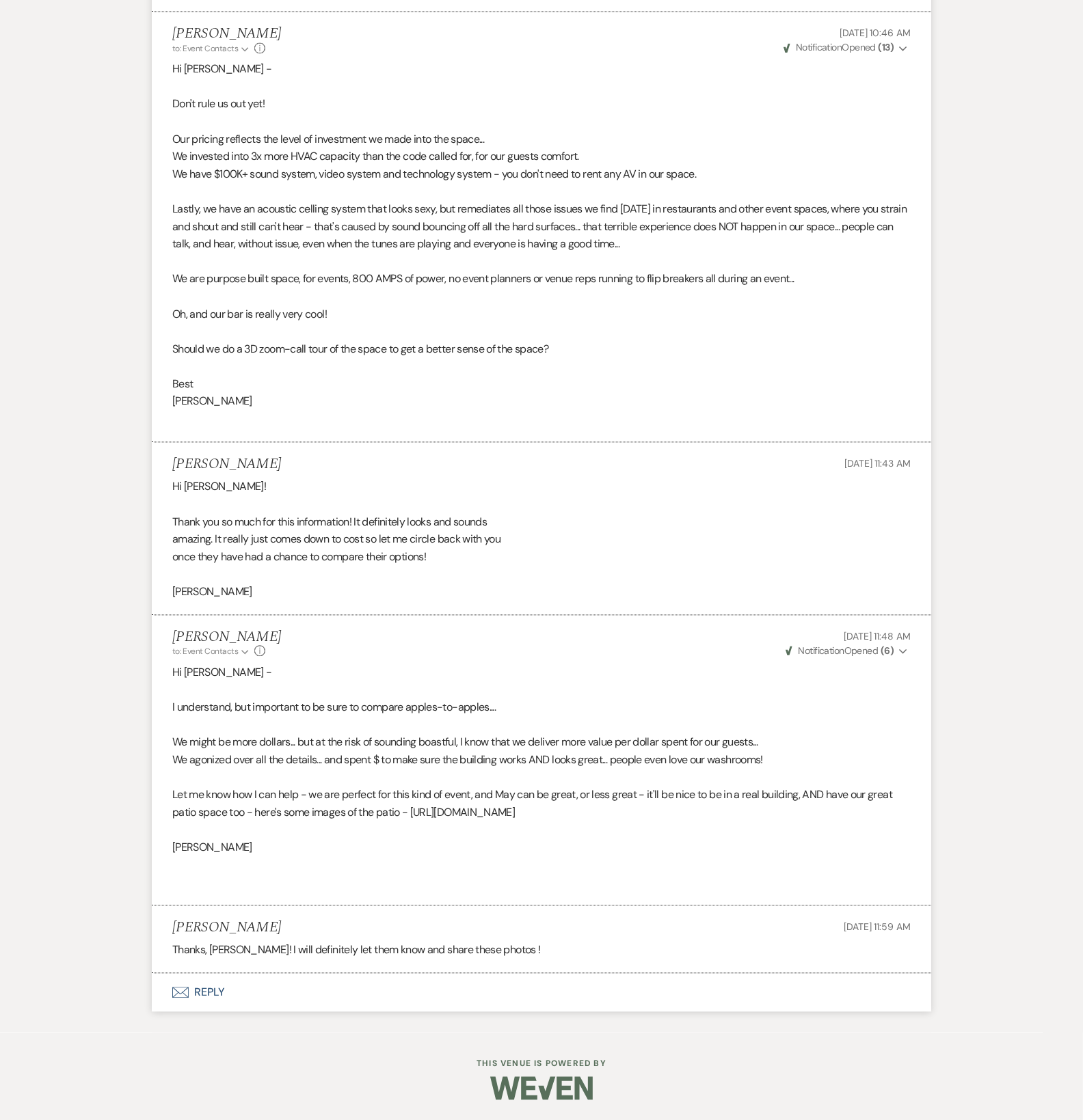
click at [207, 990] on button "Envelope Reply" at bounding box center [541, 992] width 779 height 38
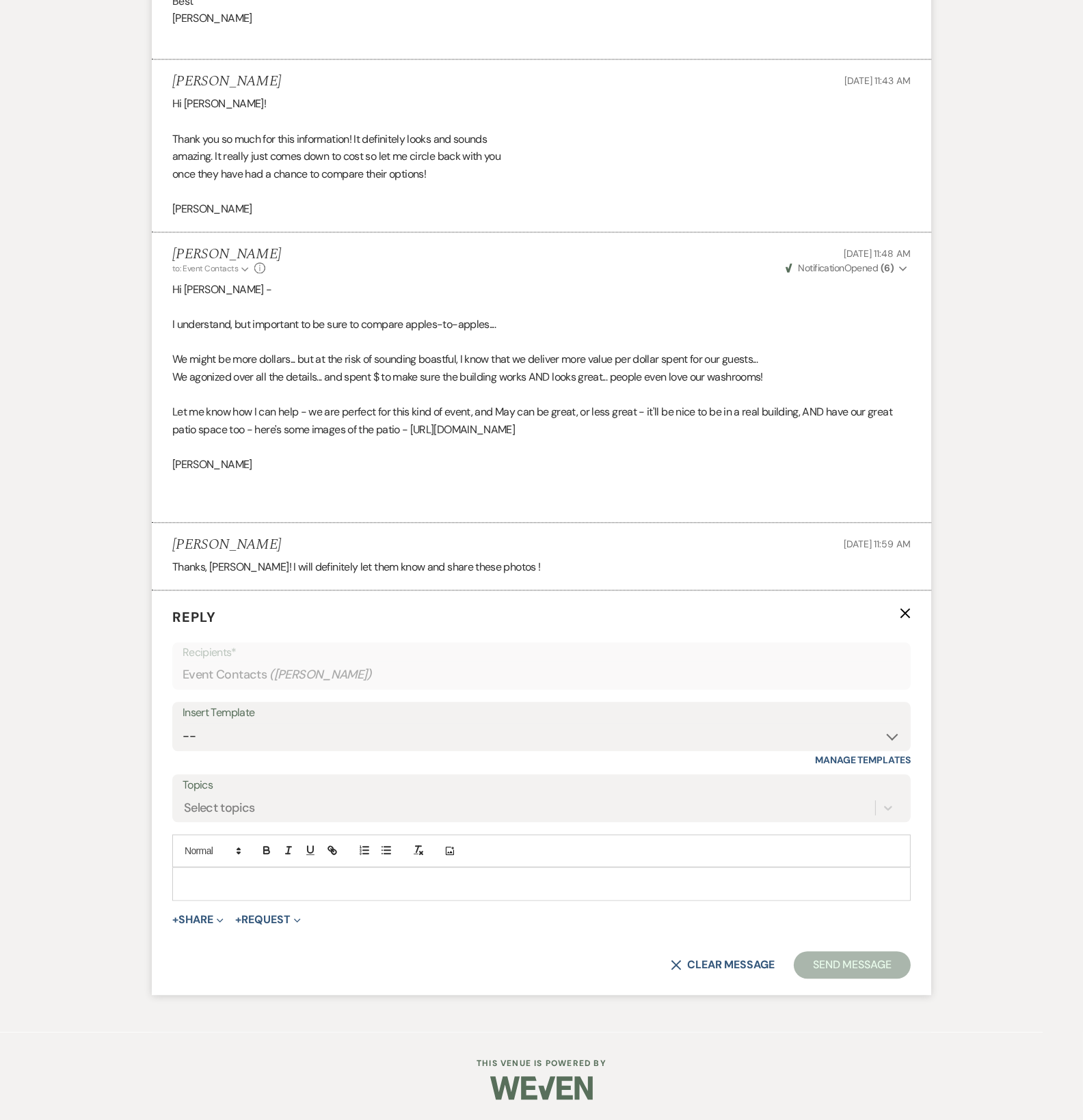
scroll to position [3943, 0]
click at [239, 881] on p at bounding box center [541, 884] width 716 height 15
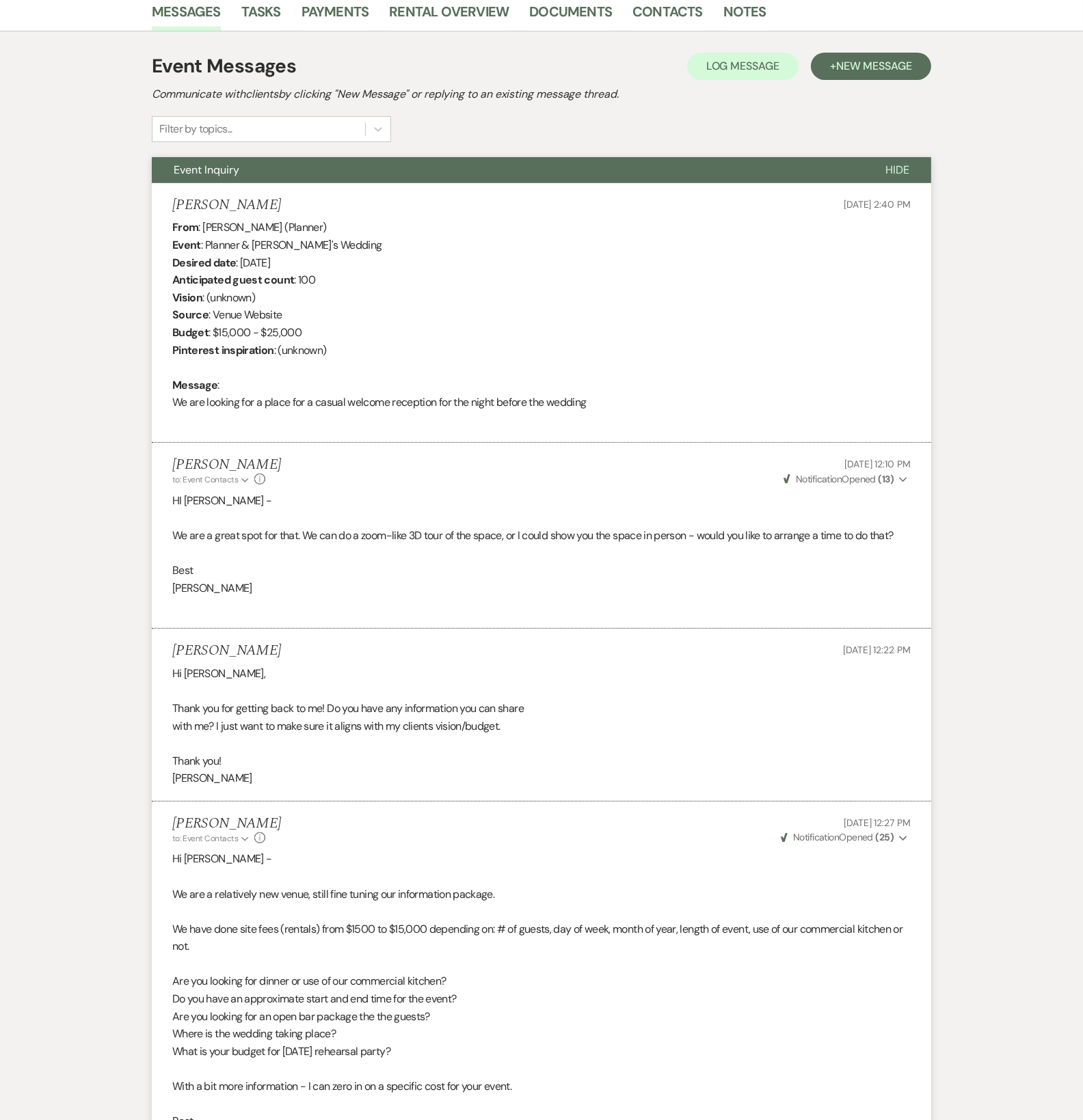
scroll to position [299, 0]
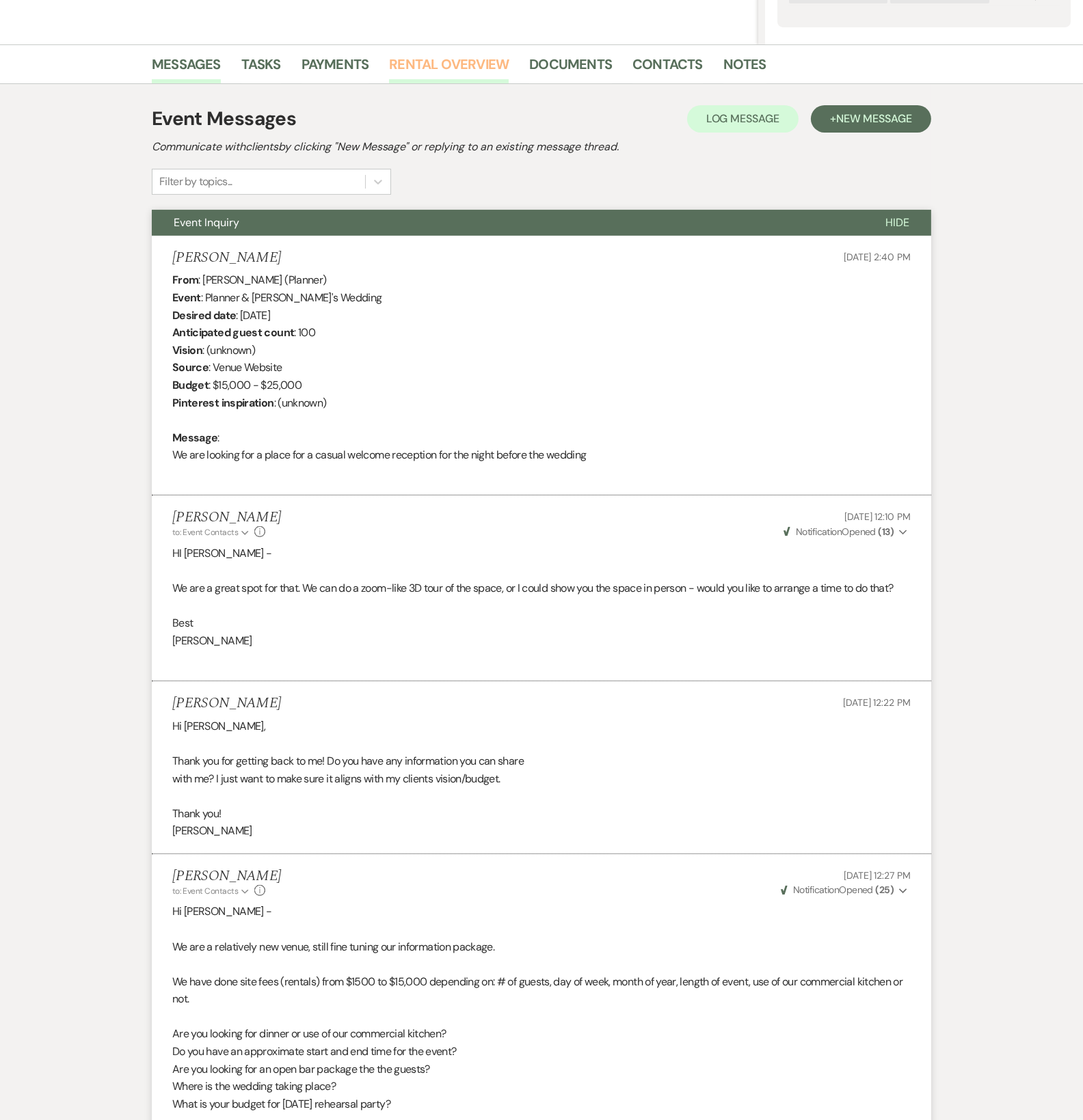
click at [485, 67] on link "Rental Overview" at bounding box center [449, 69] width 120 height 30
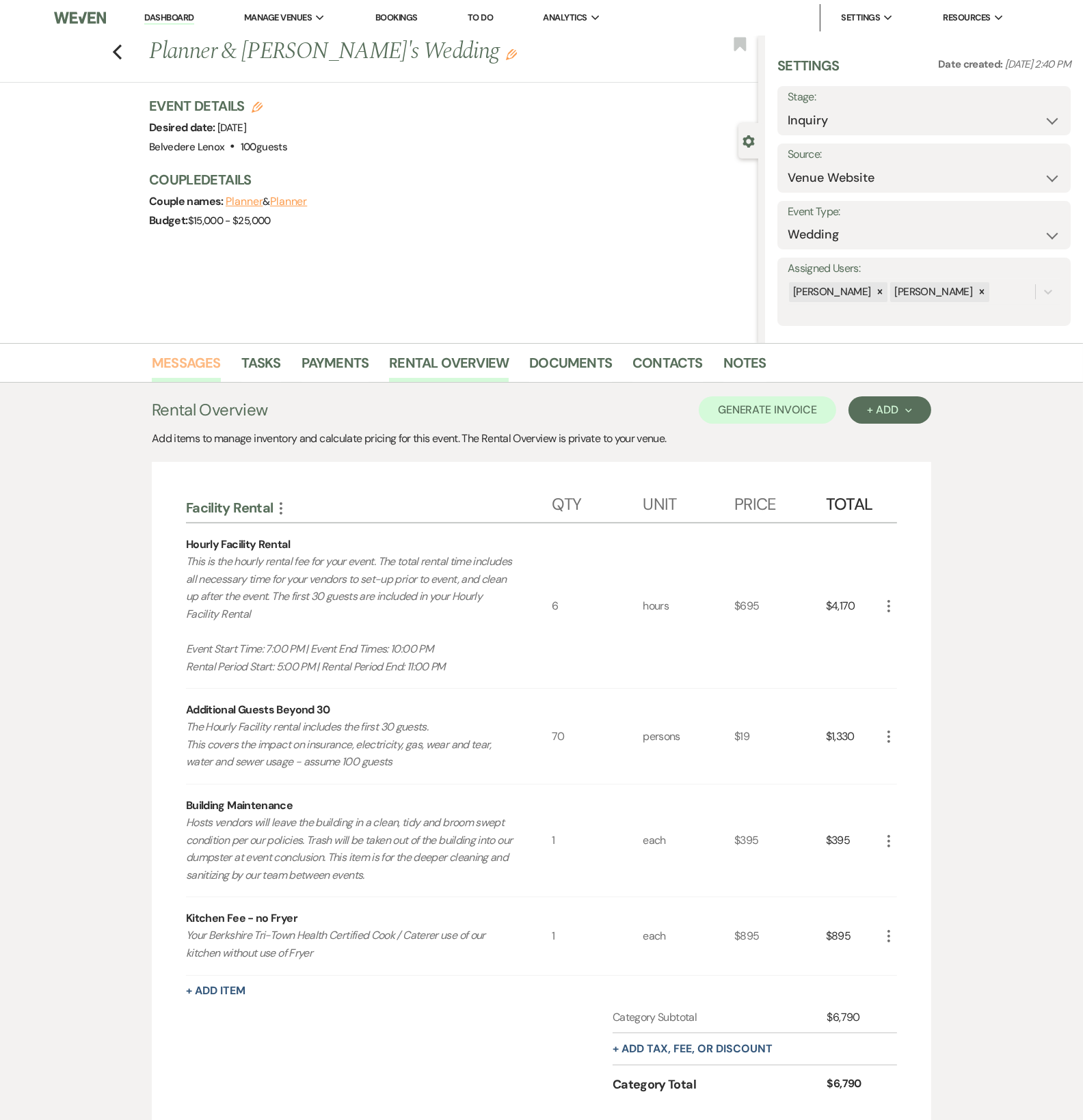
click at [181, 362] on link "Messages" at bounding box center [187, 367] width 69 height 30
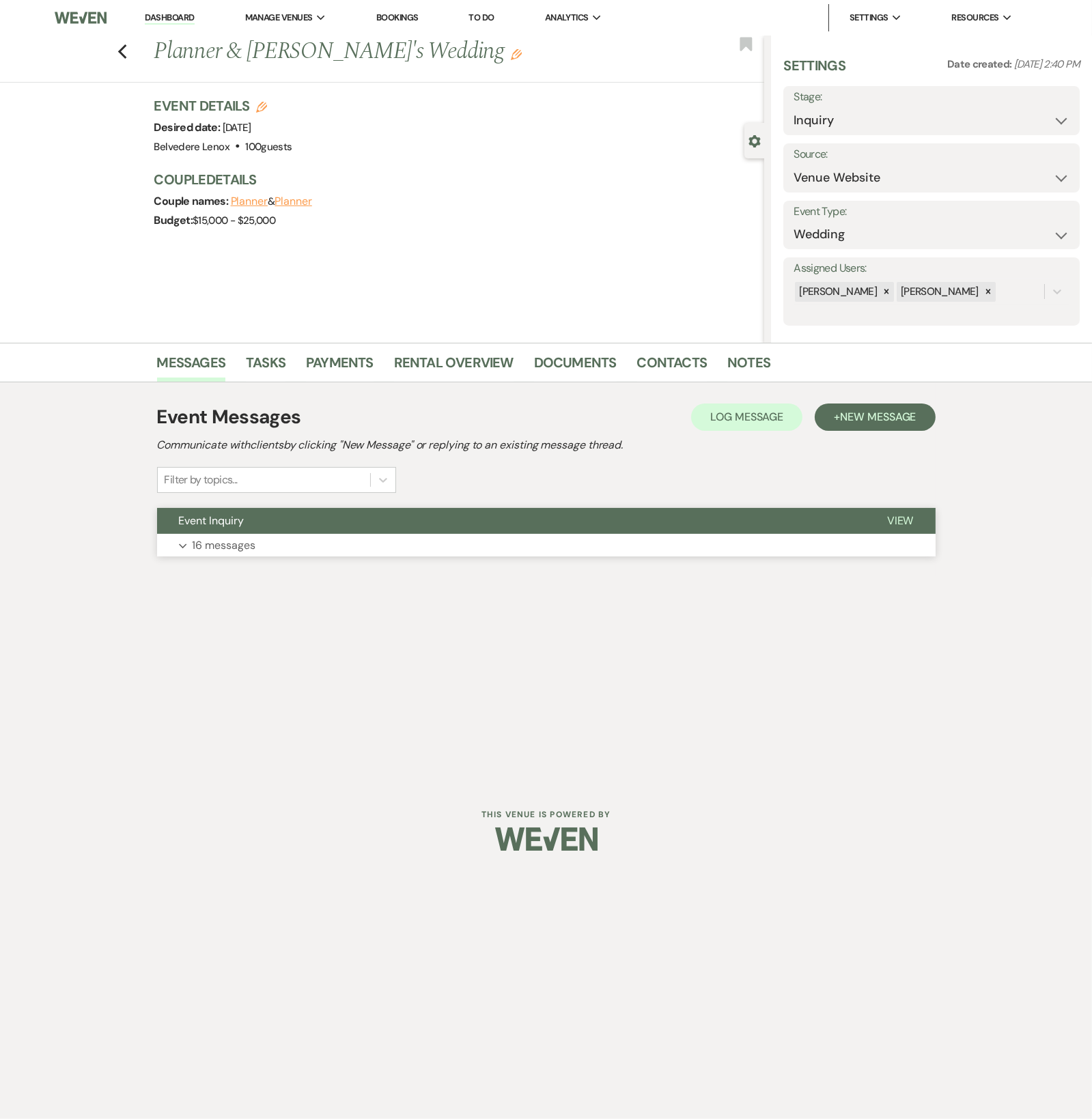
click at [233, 549] on p "16 messages" at bounding box center [224, 545] width 64 height 18
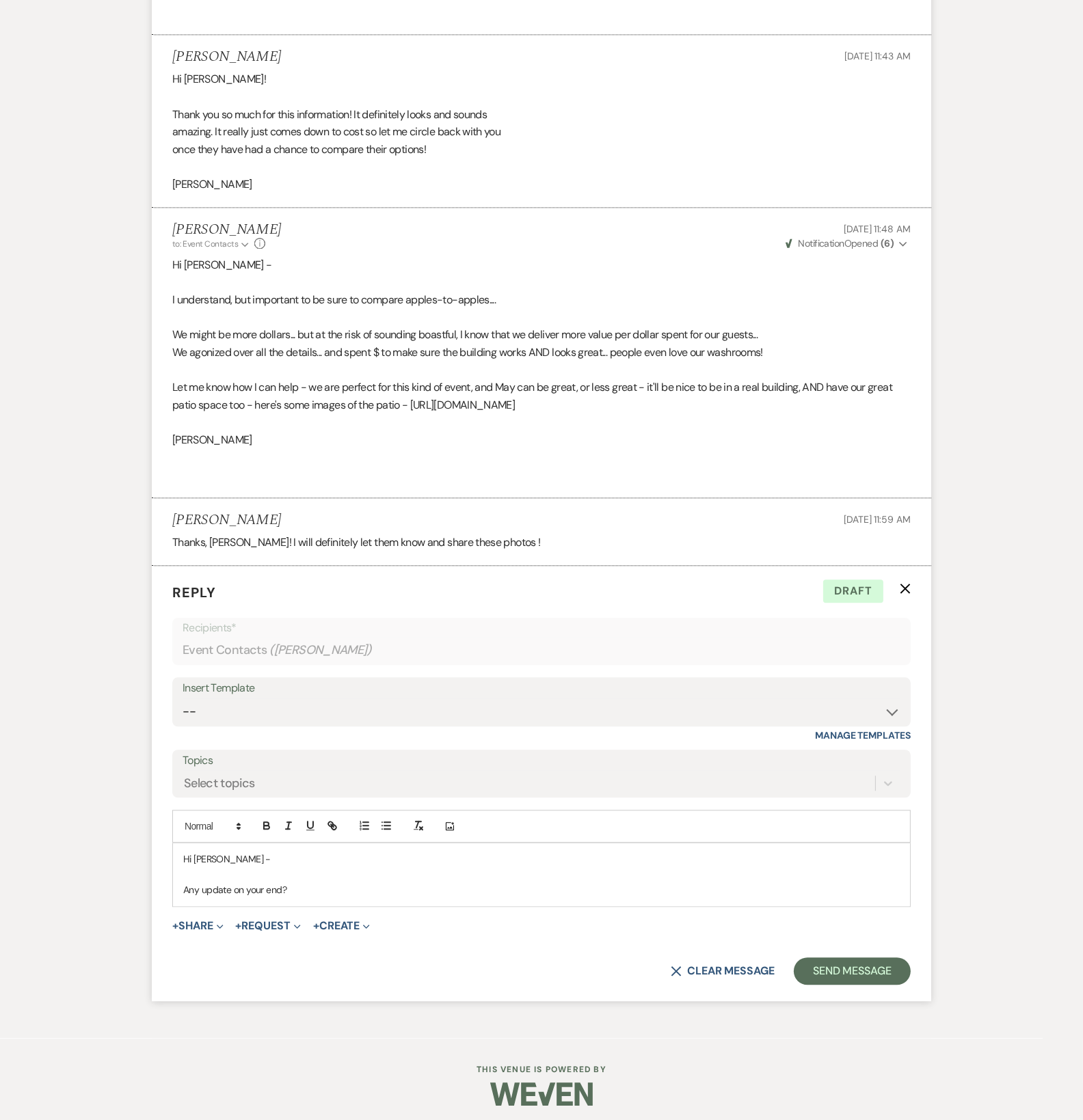
scroll to position [3971, 0]
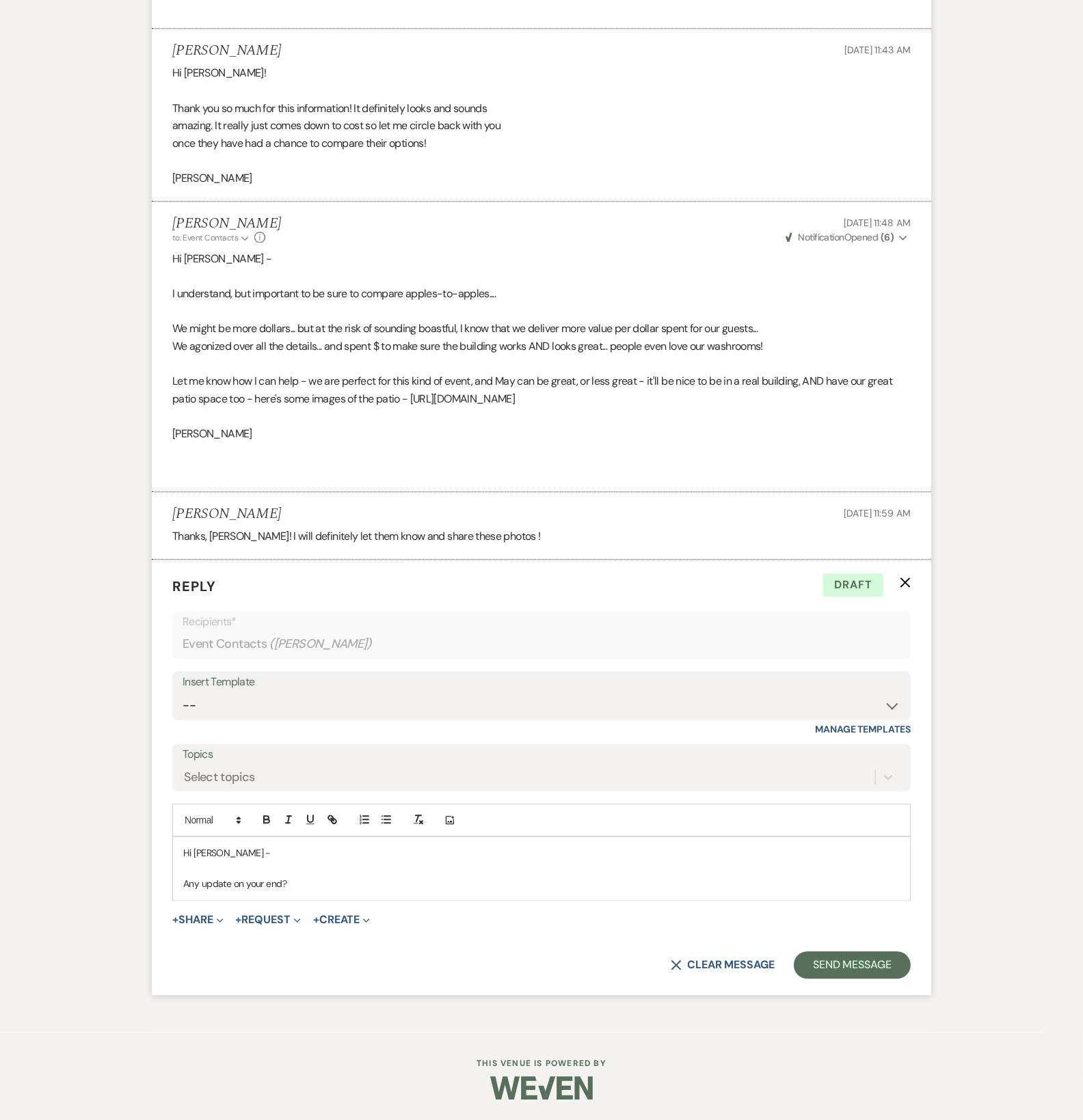
click at [315, 881] on p "Any update on your end?" at bounding box center [541, 884] width 716 height 15
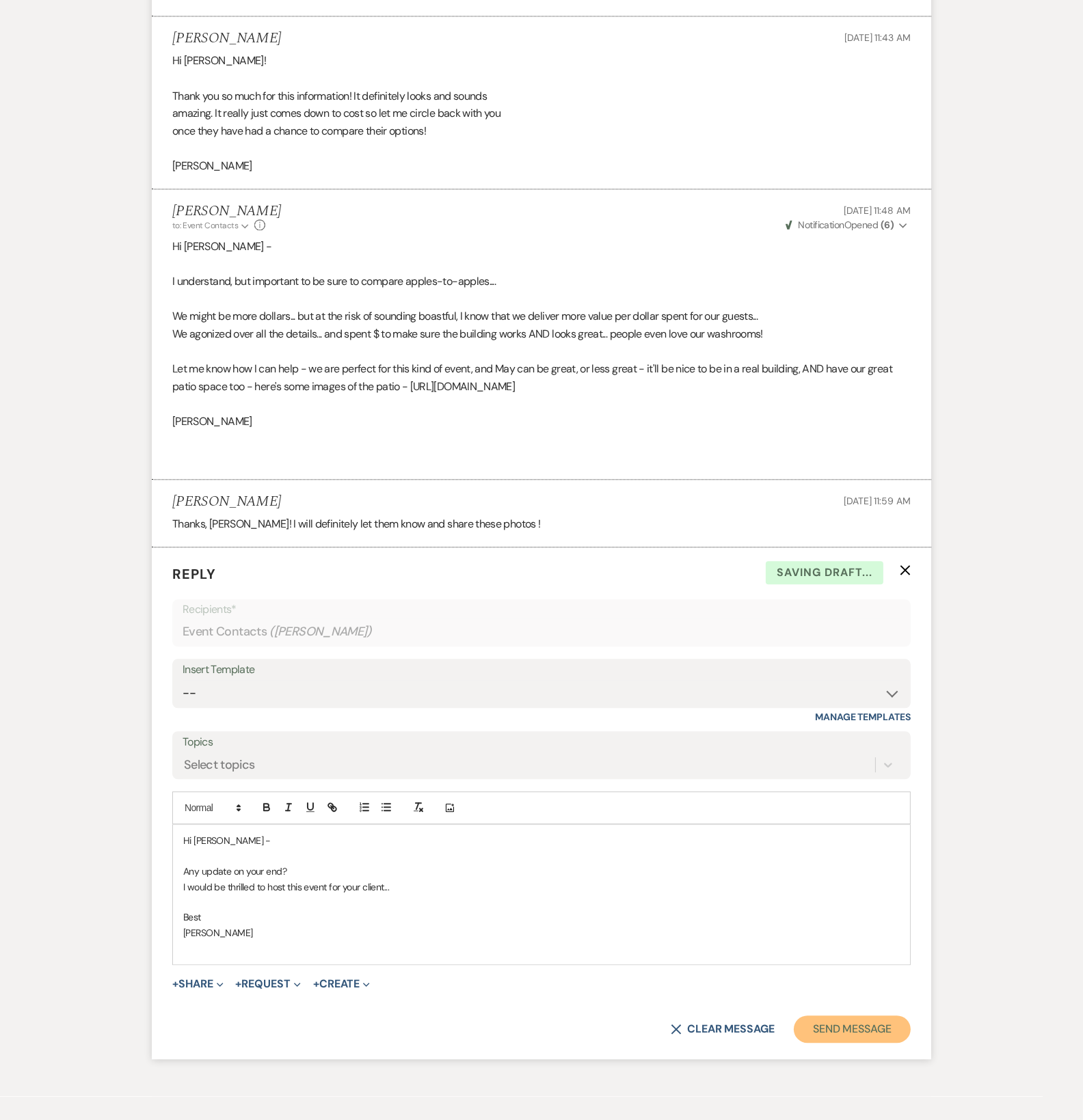
click at [848, 1043] on button "Send Message" at bounding box center [852, 1029] width 116 height 27
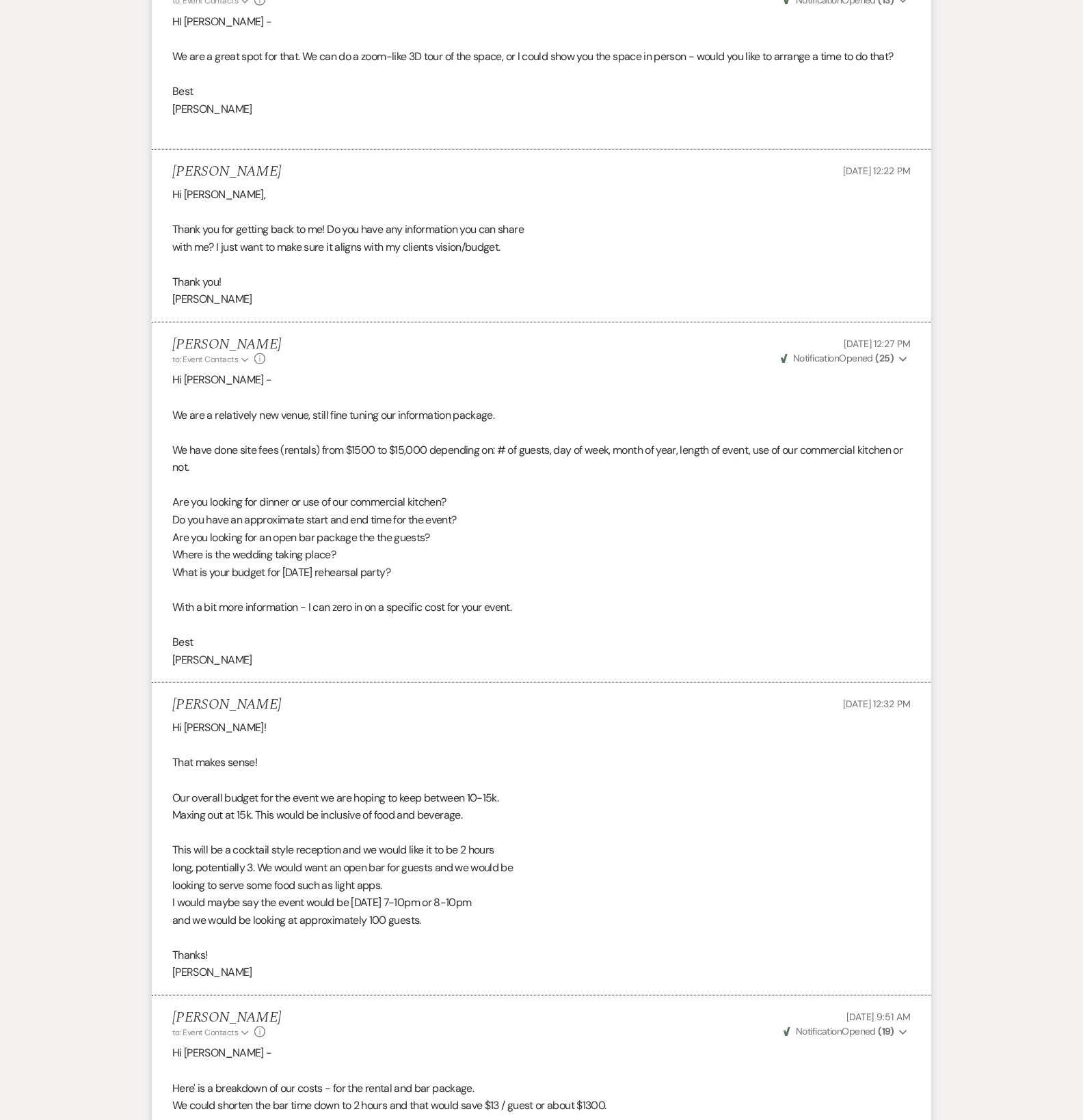
scroll to position [0, 0]
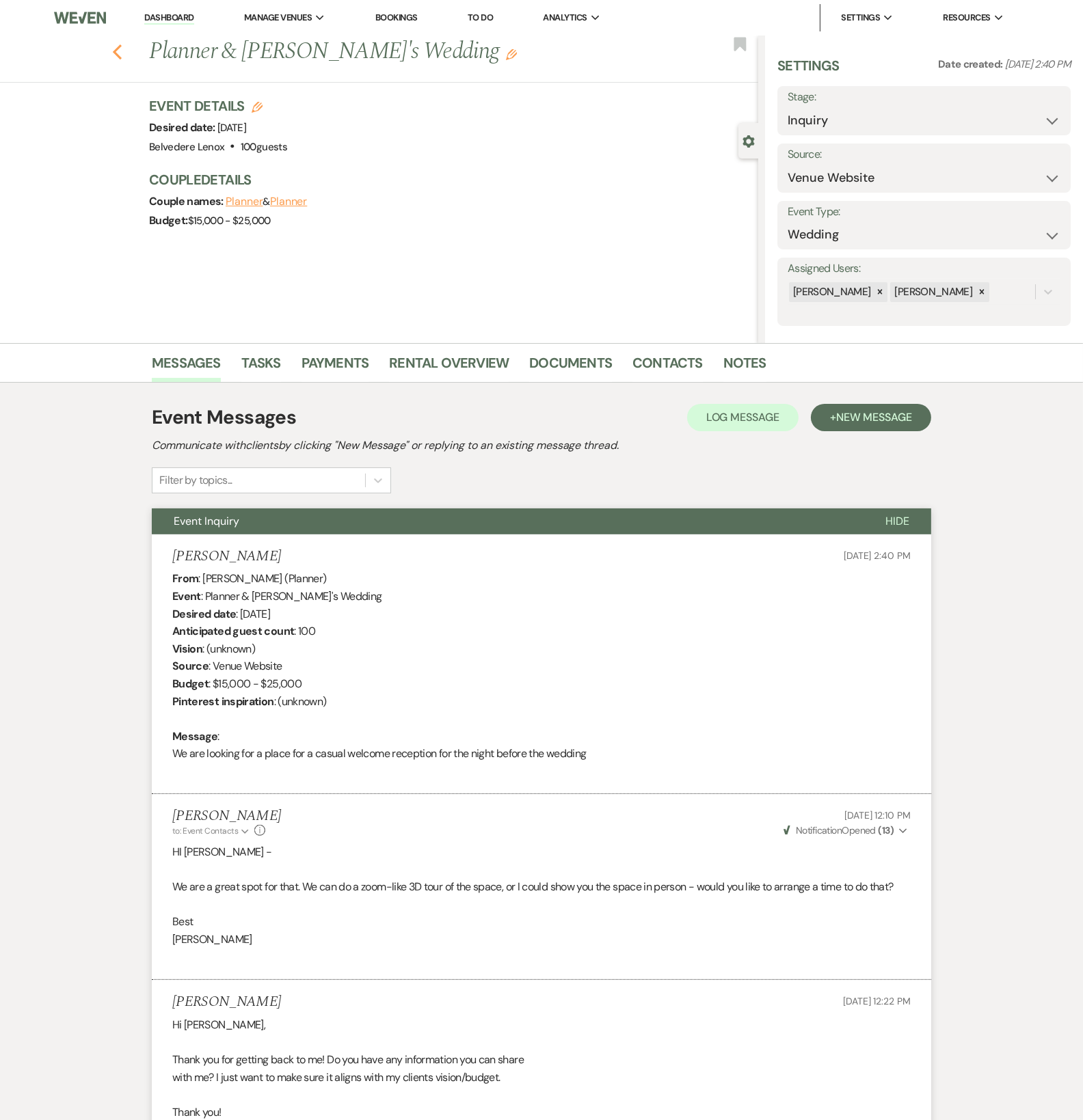
click at [121, 54] on use "button" at bounding box center [117, 52] width 9 height 15
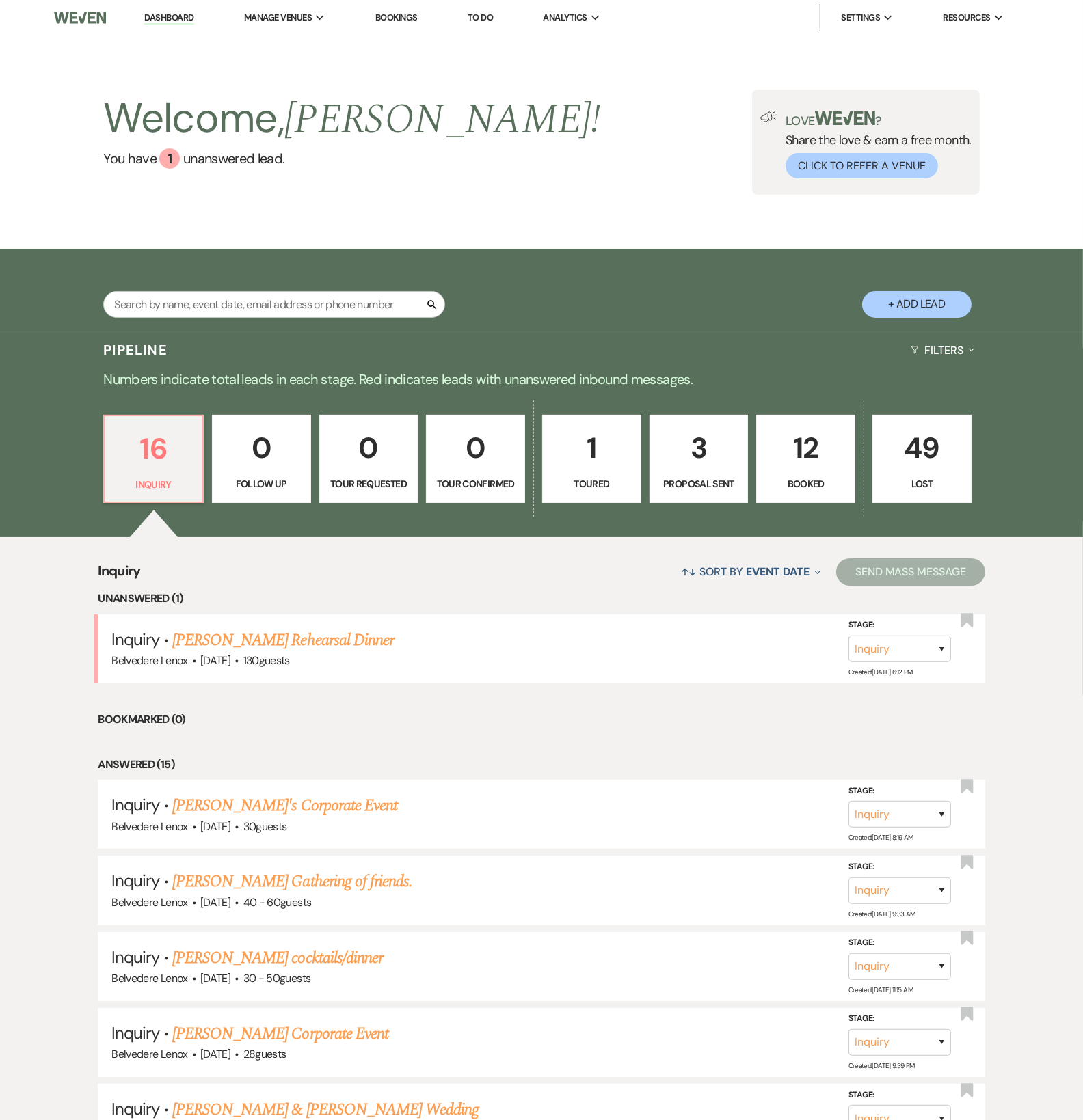
click at [782, 466] on p "12" at bounding box center [805, 448] width 81 height 45
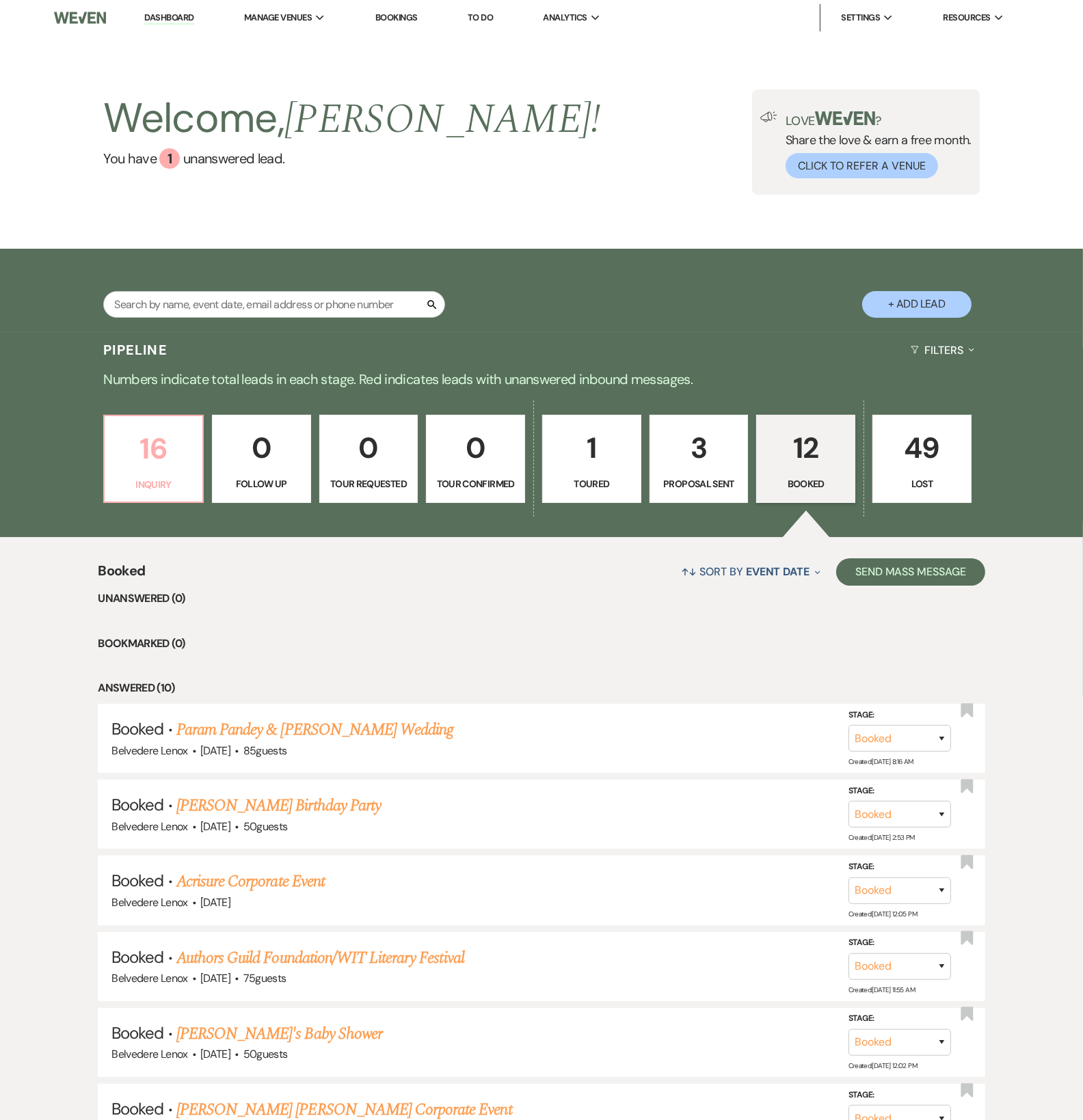
click at [144, 455] on p "16" at bounding box center [154, 448] width 81 height 45
